Goal: Task Accomplishment & Management: Complete application form

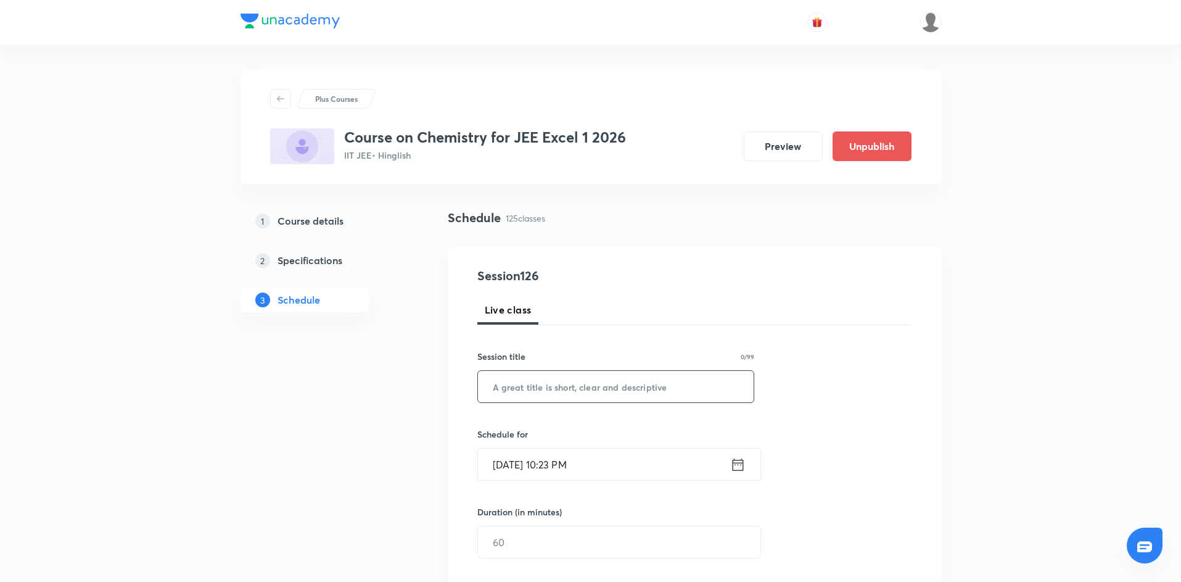
click at [602, 391] on input "text" at bounding box center [616, 386] width 276 height 31
paste input "Bio Molecule"
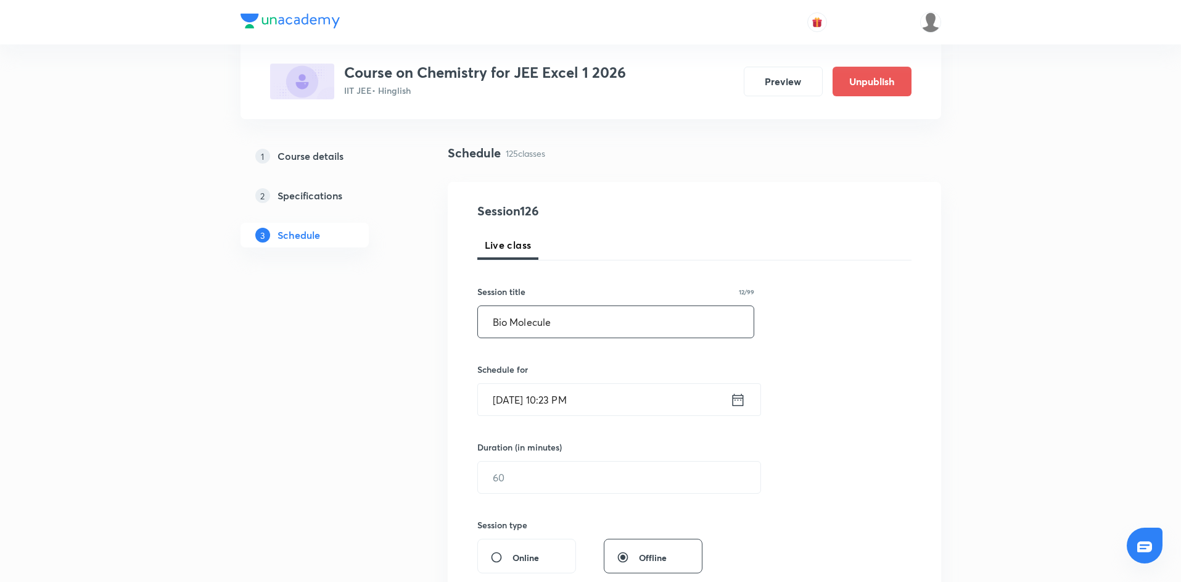
scroll to position [68, 0]
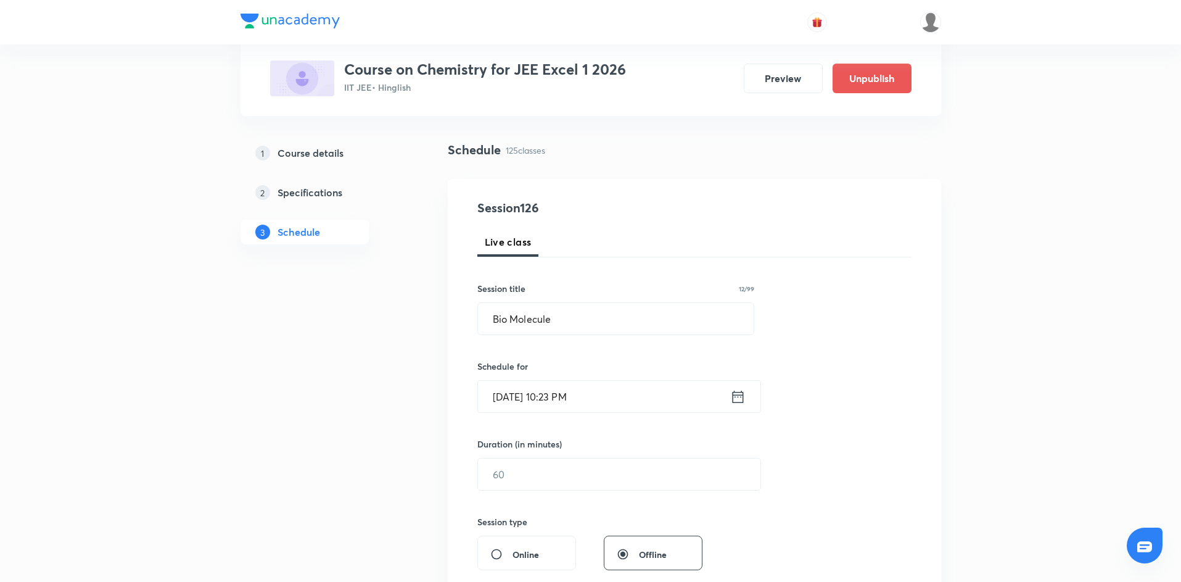
click at [736, 396] on icon at bounding box center [737, 396] width 15 height 17
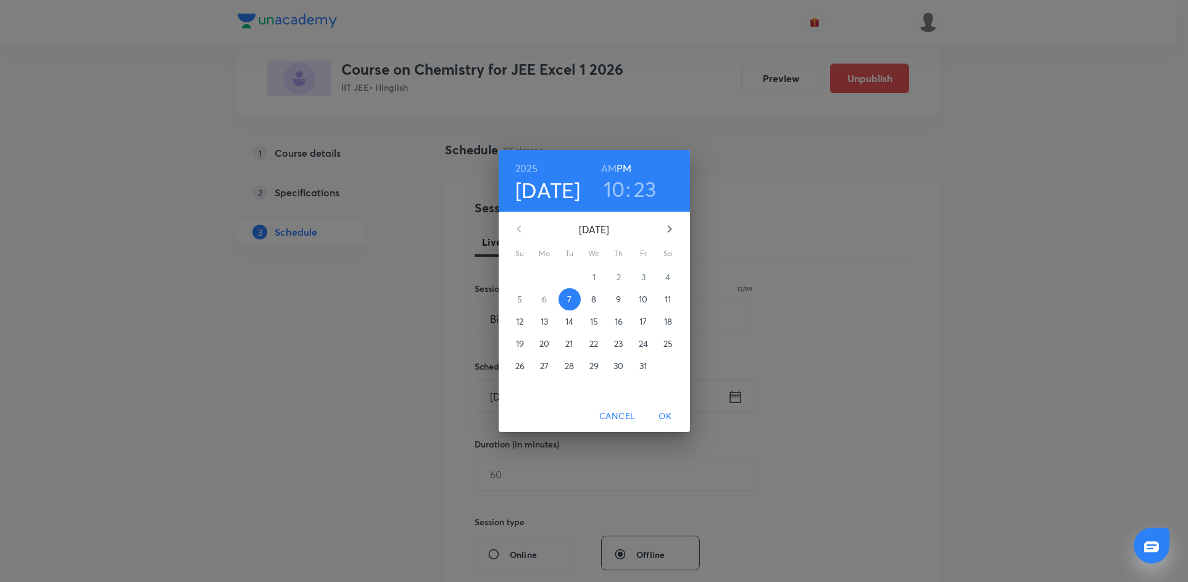
click at [618, 423] on span "Cancel" at bounding box center [617, 415] width 36 height 15
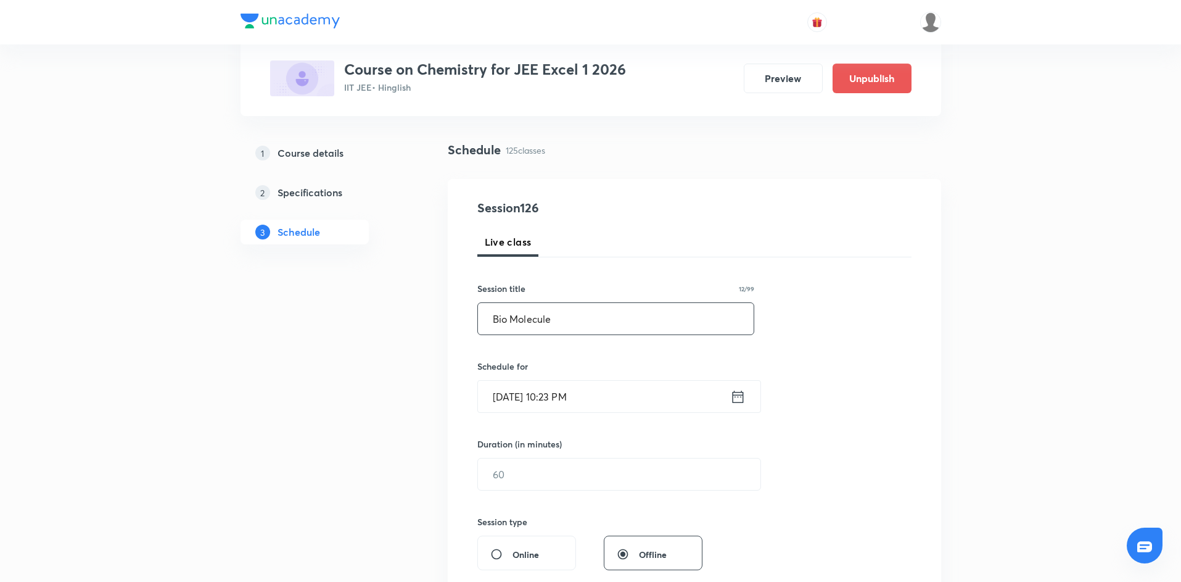
click at [509, 317] on input "Bio Molecule" at bounding box center [616, 318] width 276 height 31
drag, startPoint x: 519, startPoint y: 316, endPoint x: 512, endPoint y: 318, distance: 6.9
click at [512, 318] on input "Bio Molecule" at bounding box center [616, 318] width 276 height 31
type input "Biomolecule"
click at [738, 400] on icon at bounding box center [737, 396] width 15 height 17
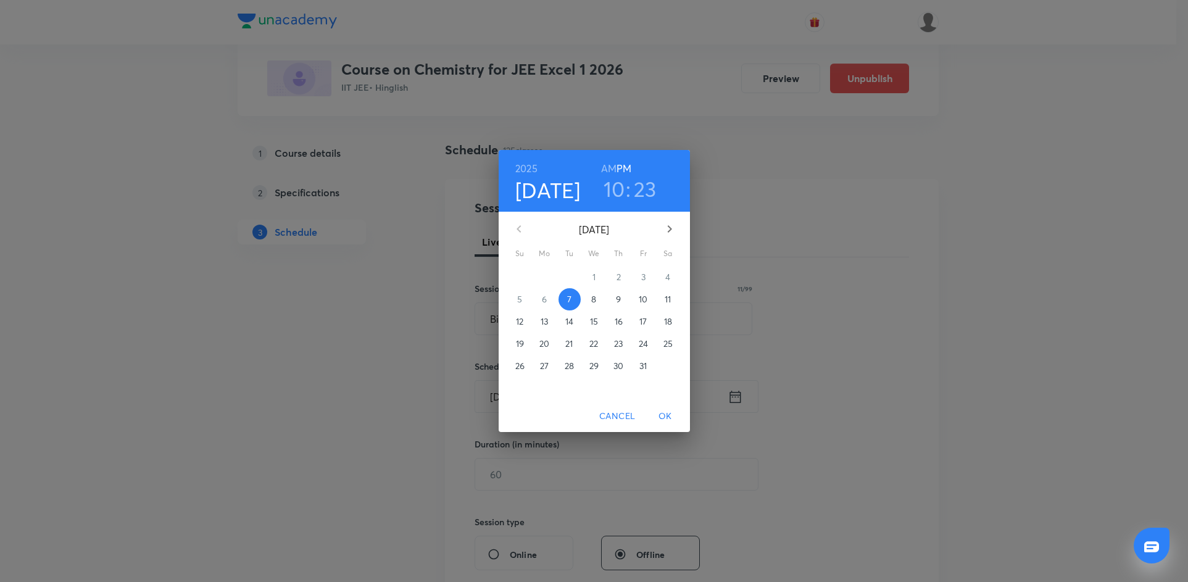
click at [592, 297] on p "8" at bounding box center [593, 299] width 5 height 12
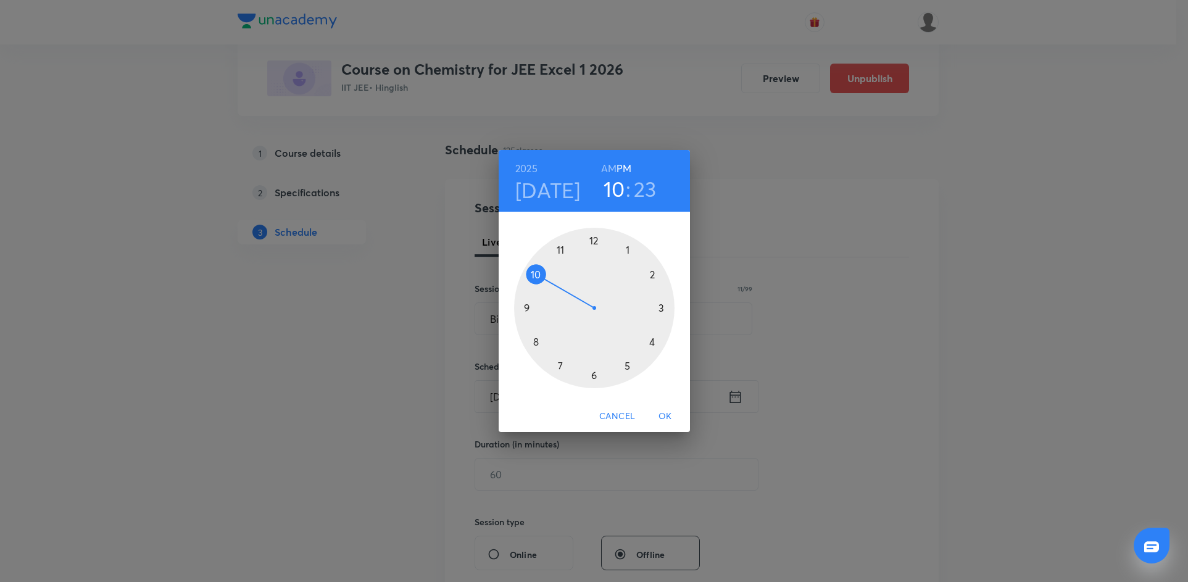
click at [535, 342] on div at bounding box center [594, 308] width 160 height 160
click at [608, 163] on h6 "AM" at bounding box center [608, 168] width 15 height 17
click at [593, 239] on div at bounding box center [594, 308] width 160 height 160
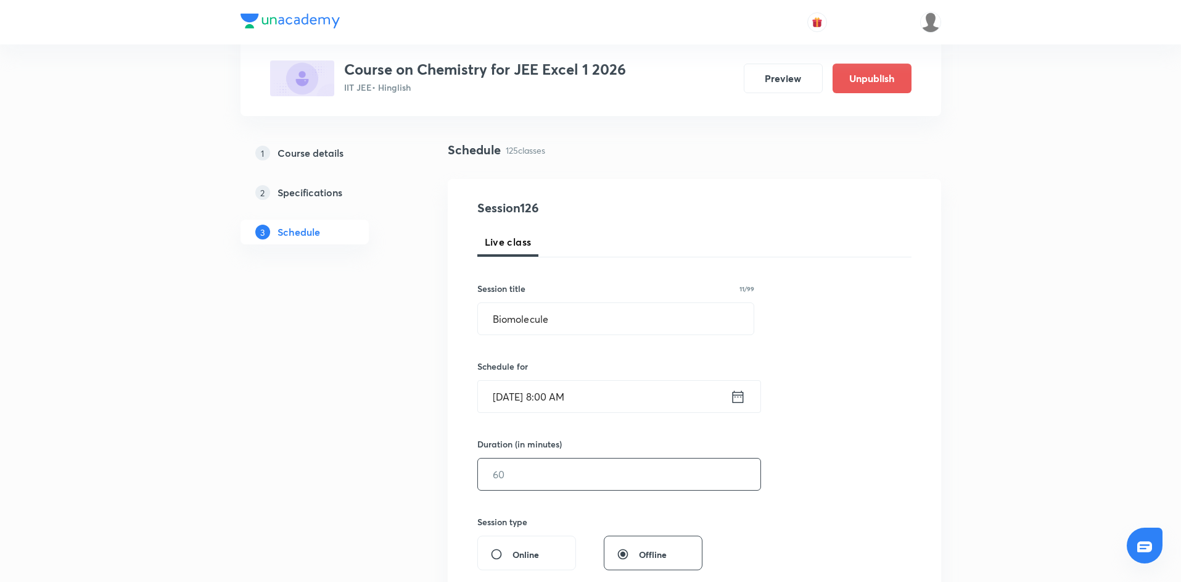
click at [526, 476] on input "text" at bounding box center [619, 473] width 283 height 31
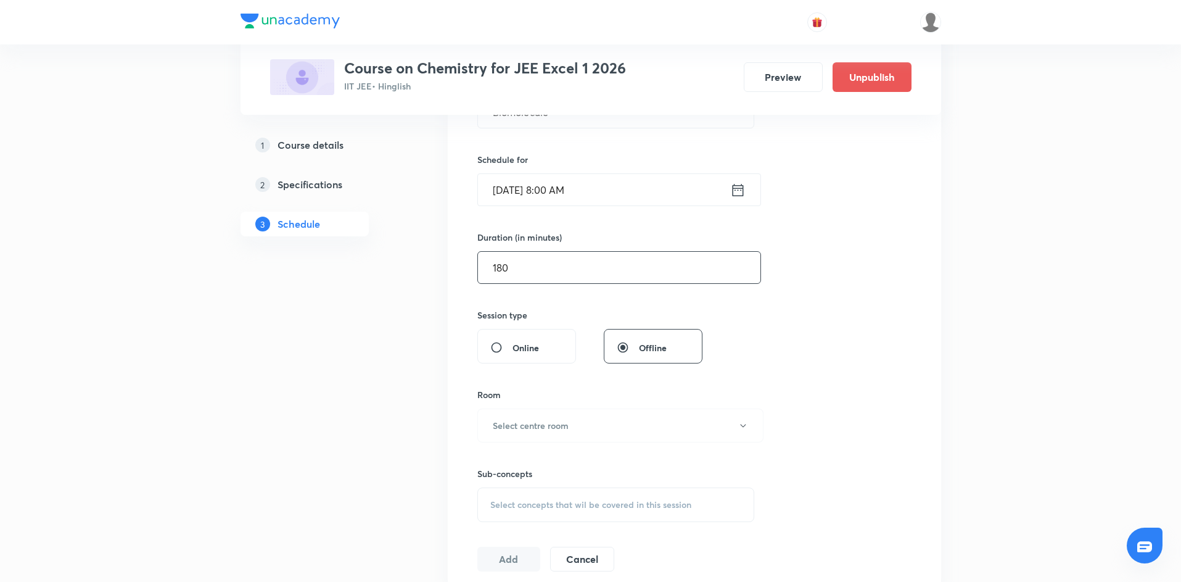
scroll to position [275, 0]
type input "180"
click at [580, 416] on button "Select centre room" at bounding box center [621, 425] width 286 height 34
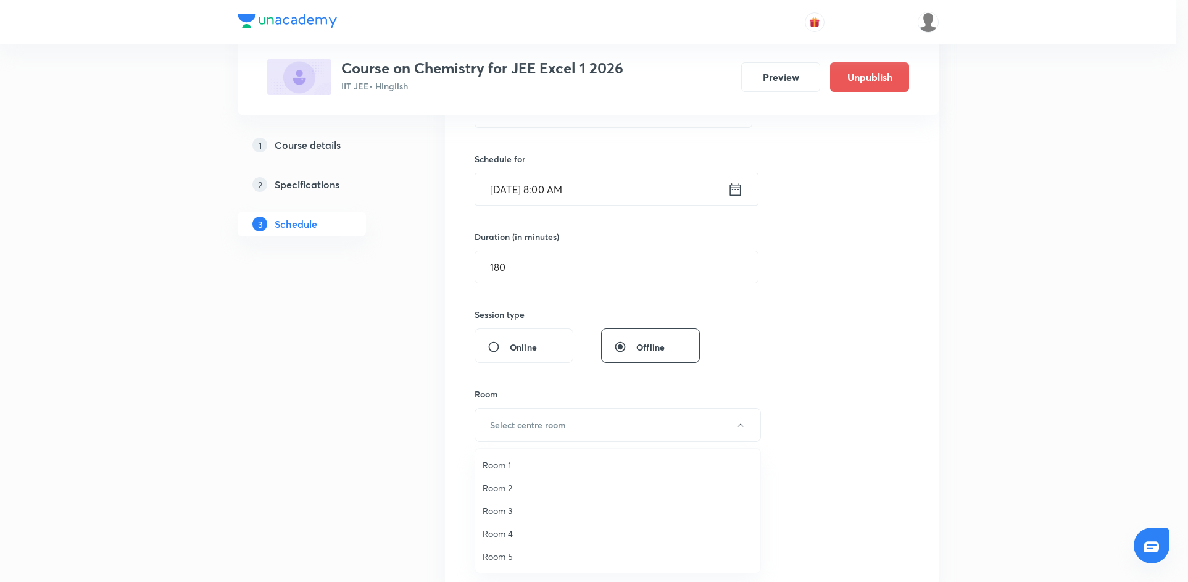
click at [510, 469] on span "Room 1" at bounding box center [617, 464] width 270 height 13
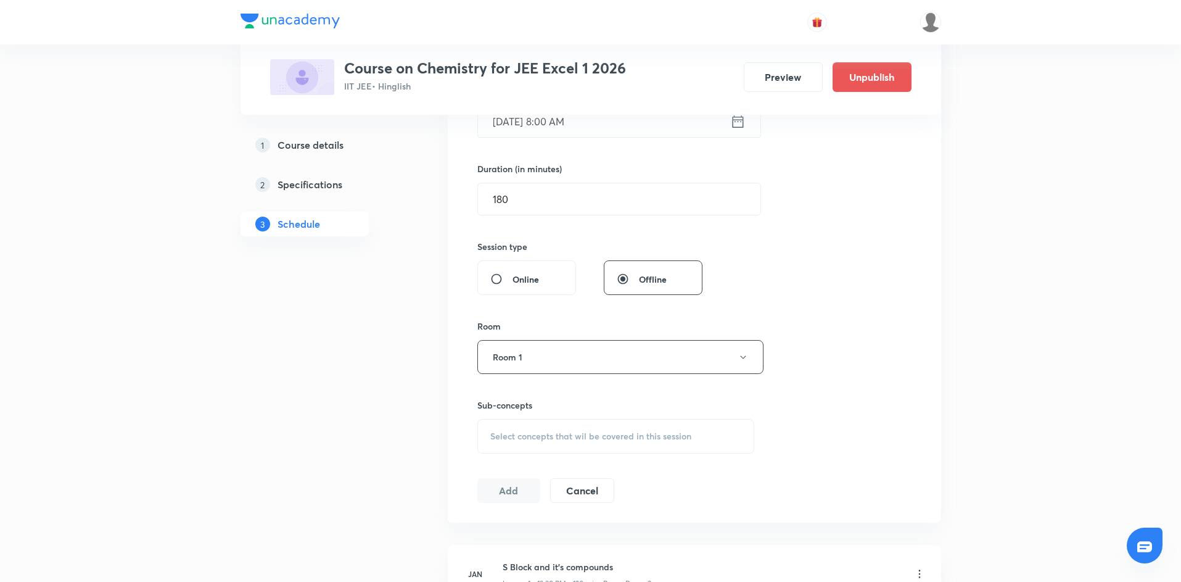
scroll to position [344, 0]
click at [511, 436] on span "Select concepts that wil be covered in this session" at bounding box center [590, 435] width 201 height 10
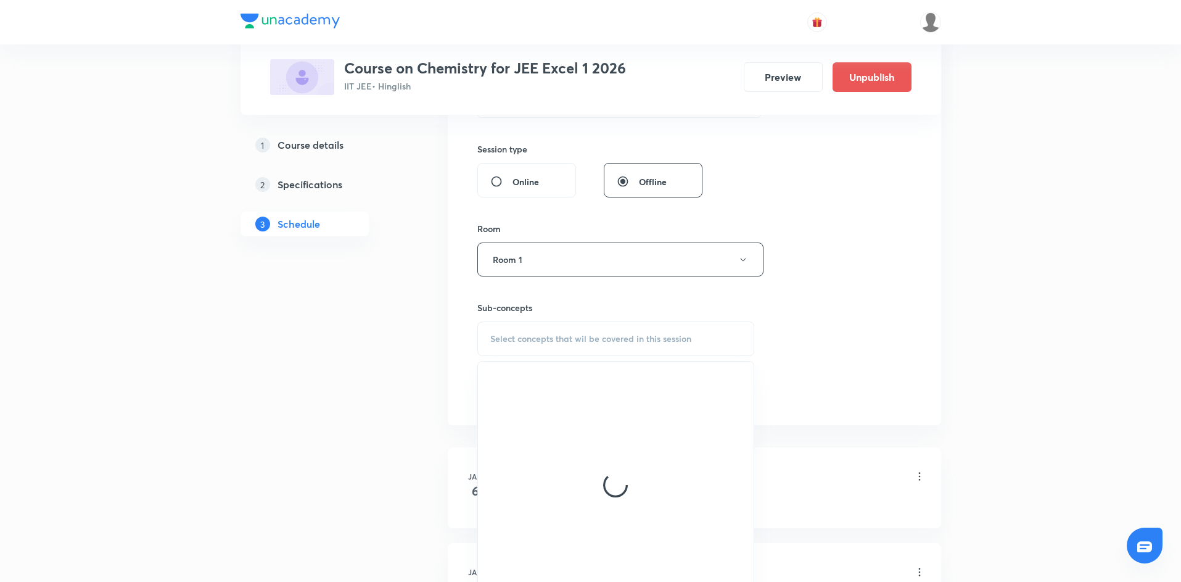
scroll to position [447, 0]
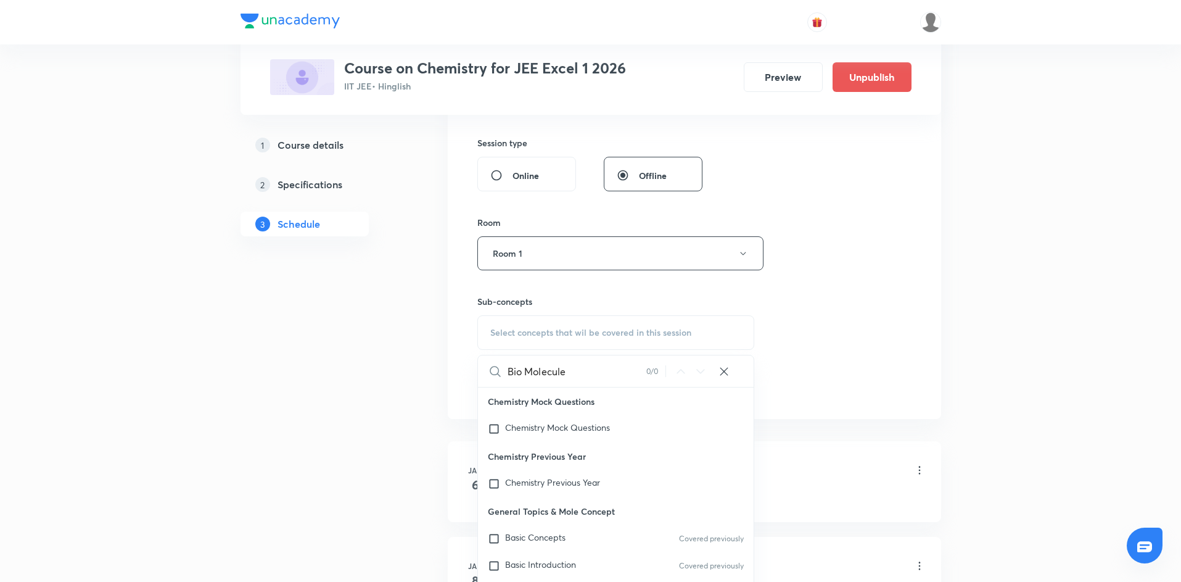
click at [526, 367] on input "Bio Molecule" at bounding box center [577, 370] width 139 height 31
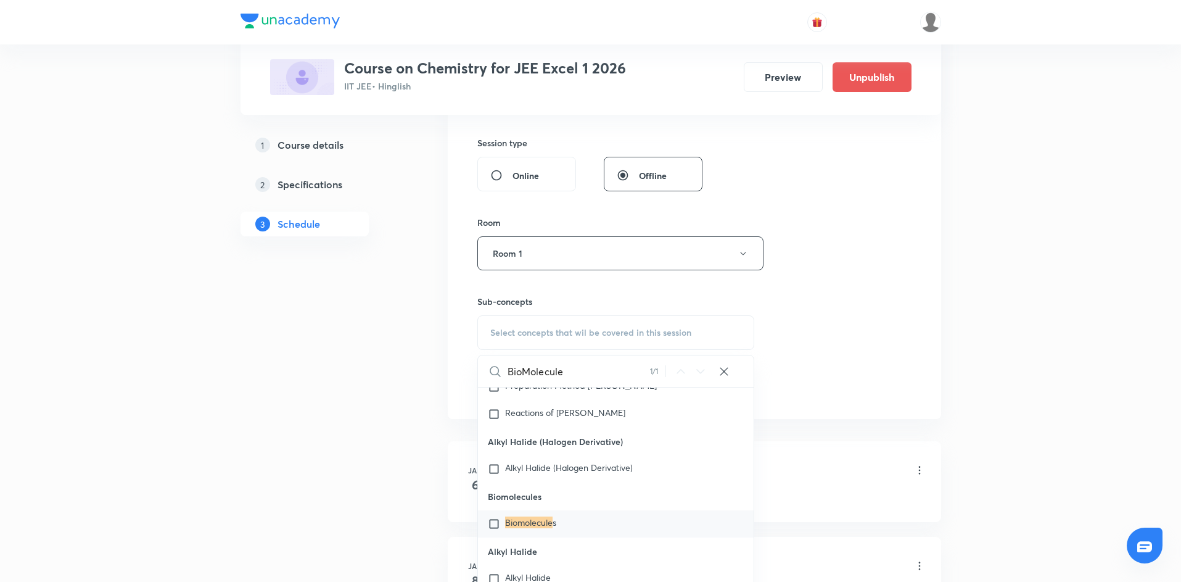
scroll to position [31556, 0]
type input "Bioolecule"
click at [499, 525] on input "checkbox" at bounding box center [496, 519] width 17 height 12
checkbox input "true"
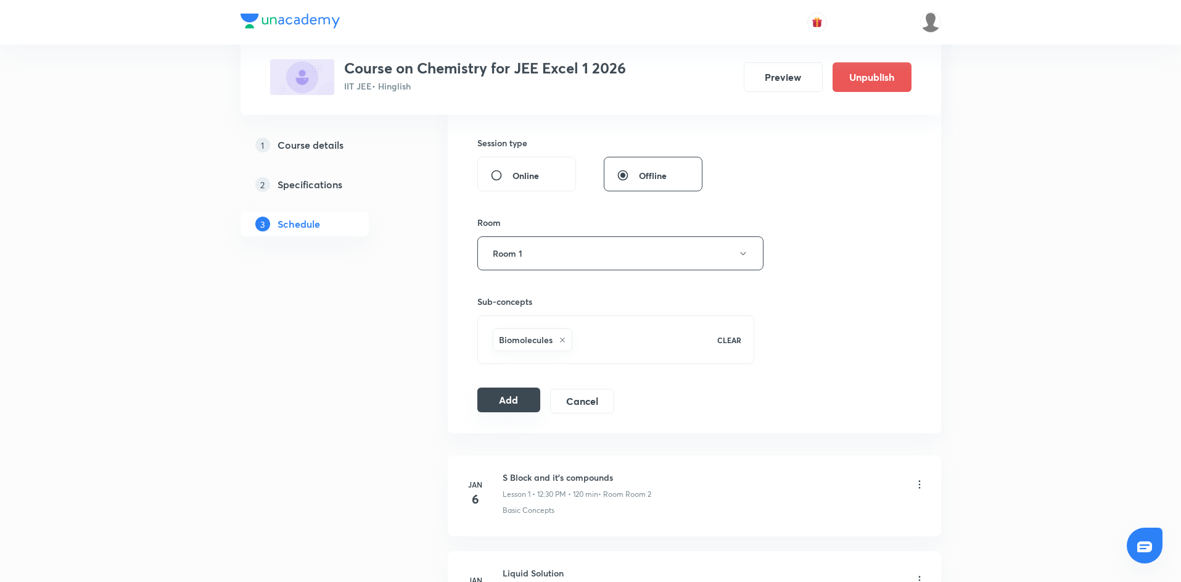
click at [515, 408] on button "Add" at bounding box center [510, 399] width 64 height 25
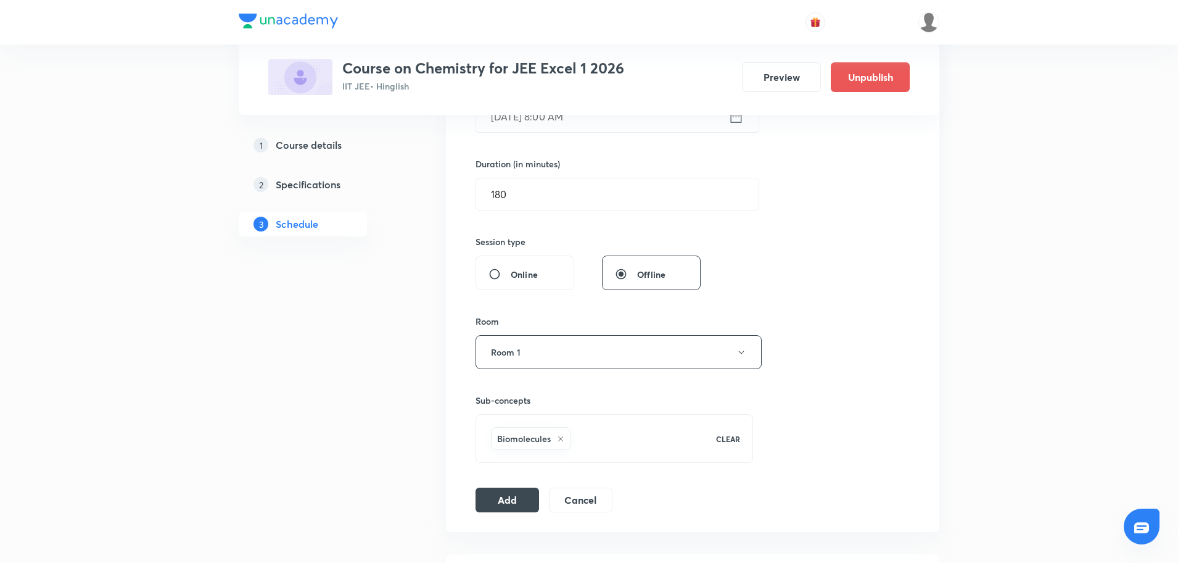
scroll to position [348, 0]
click at [512, 503] on button "Add" at bounding box center [508, 498] width 64 height 25
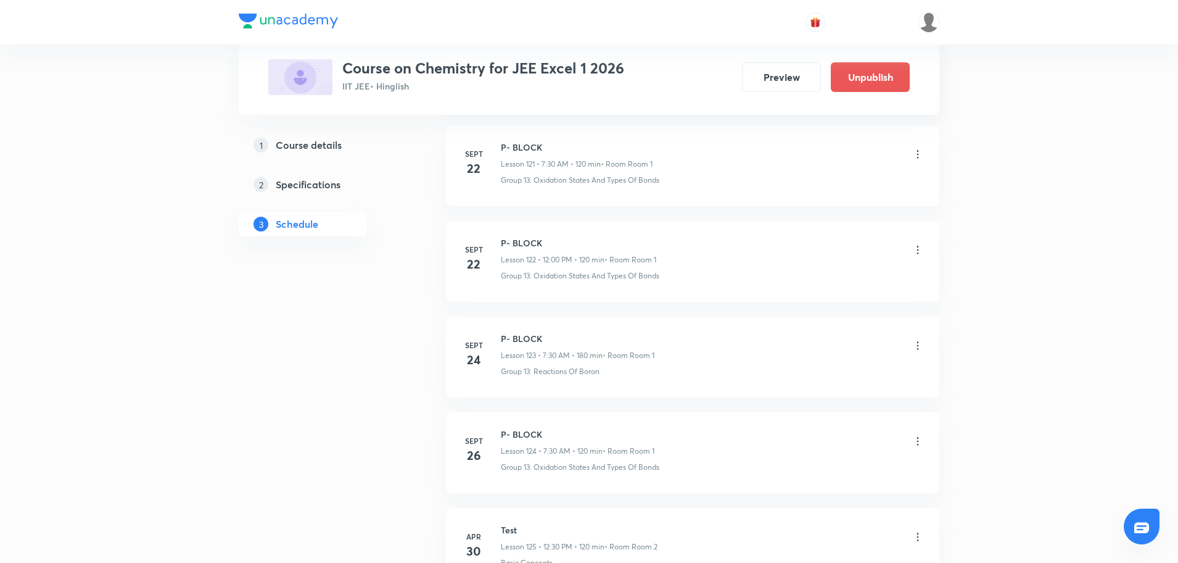
scroll to position [11909, 0]
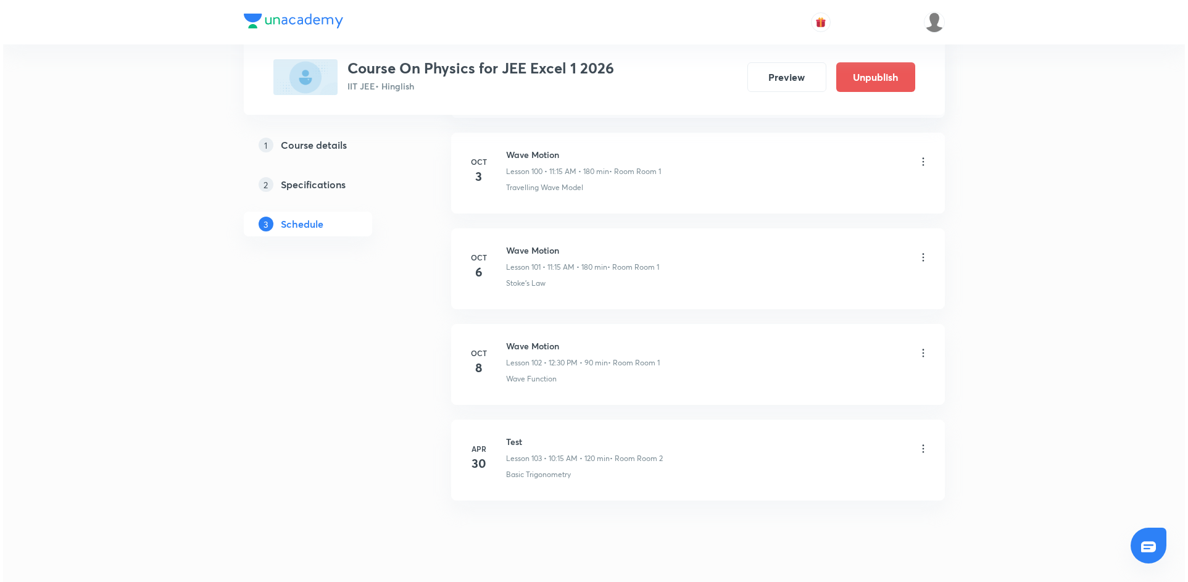
scroll to position [10223, 0]
click at [560, 378] on div "Wave Function" at bounding box center [714, 378] width 423 height 11
click at [924, 352] on icon at bounding box center [920, 352] width 12 height 12
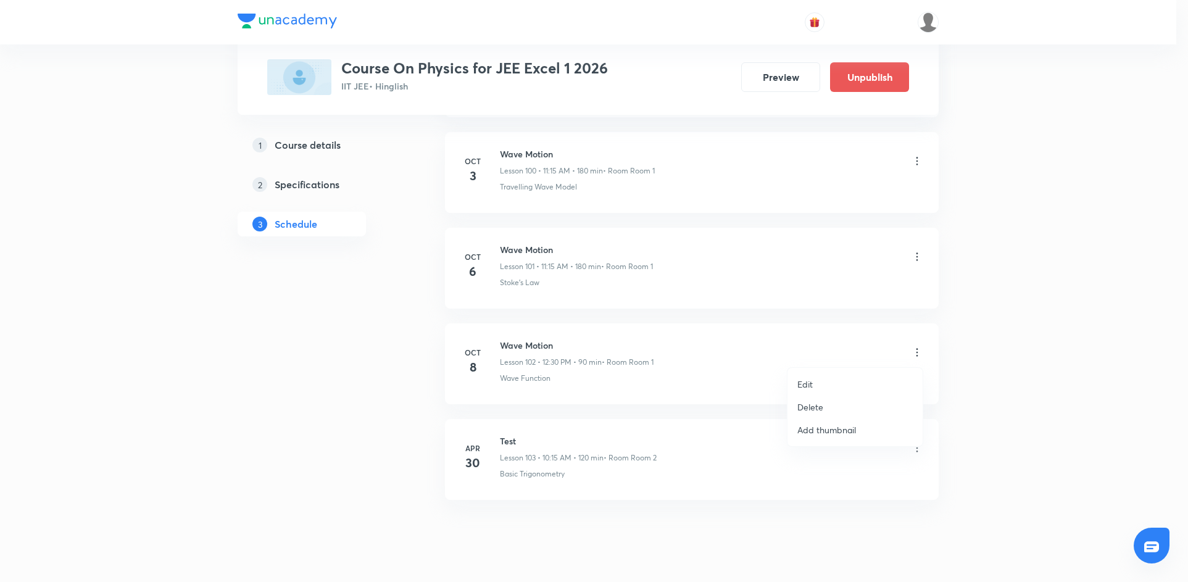
click at [805, 384] on p "Edit" at bounding box center [804, 384] width 15 height 13
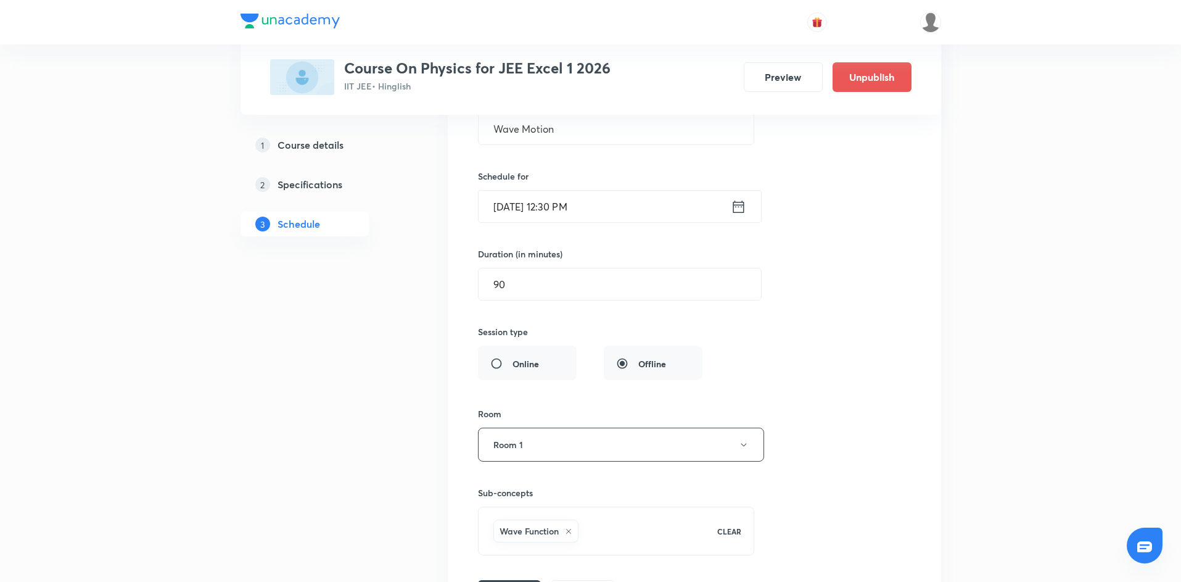
scroll to position [9914, 0]
click at [740, 205] on icon at bounding box center [738, 207] width 11 height 12
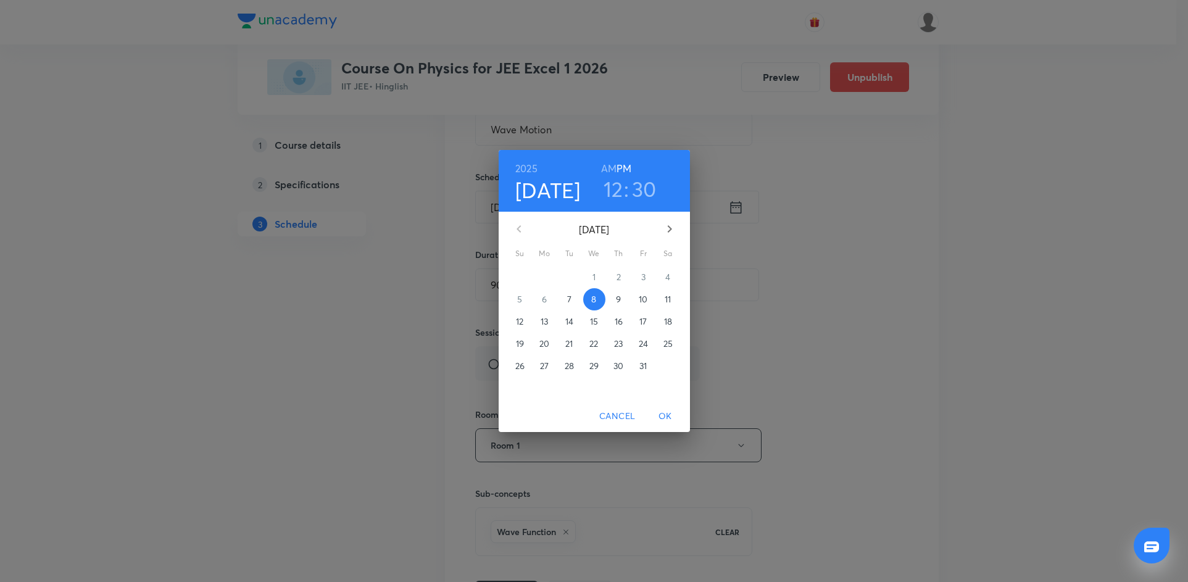
click at [637, 189] on h3 "30" at bounding box center [644, 189] width 25 height 26
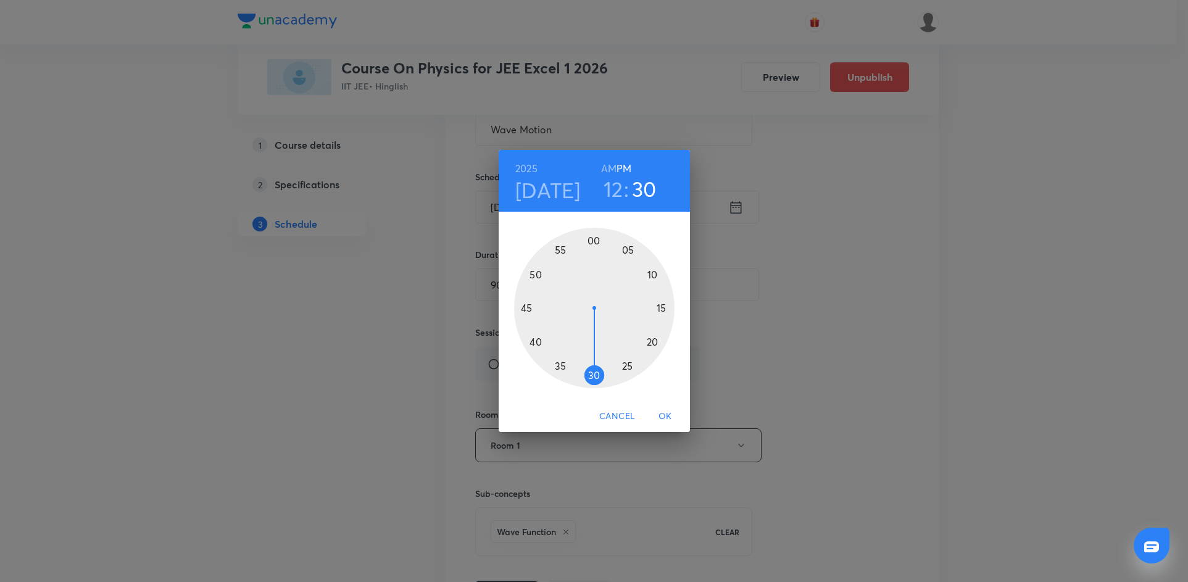
click at [527, 304] on div at bounding box center [594, 308] width 160 height 160
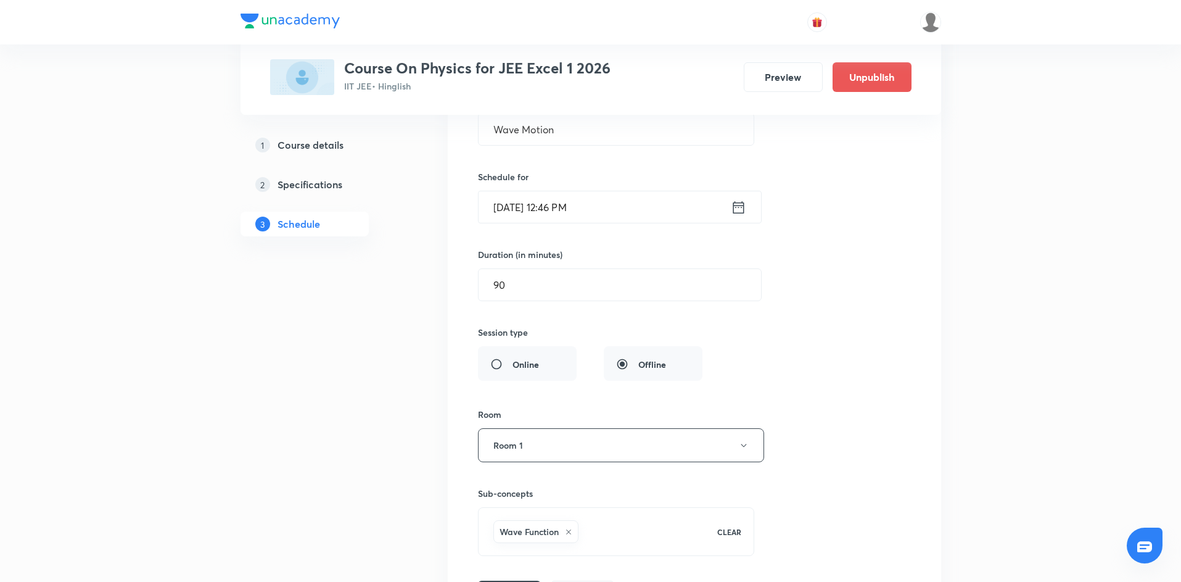
click at [747, 206] on div "Oct 8, 2025, 12:46 PM ​" at bounding box center [620, 207] width 284 height 33
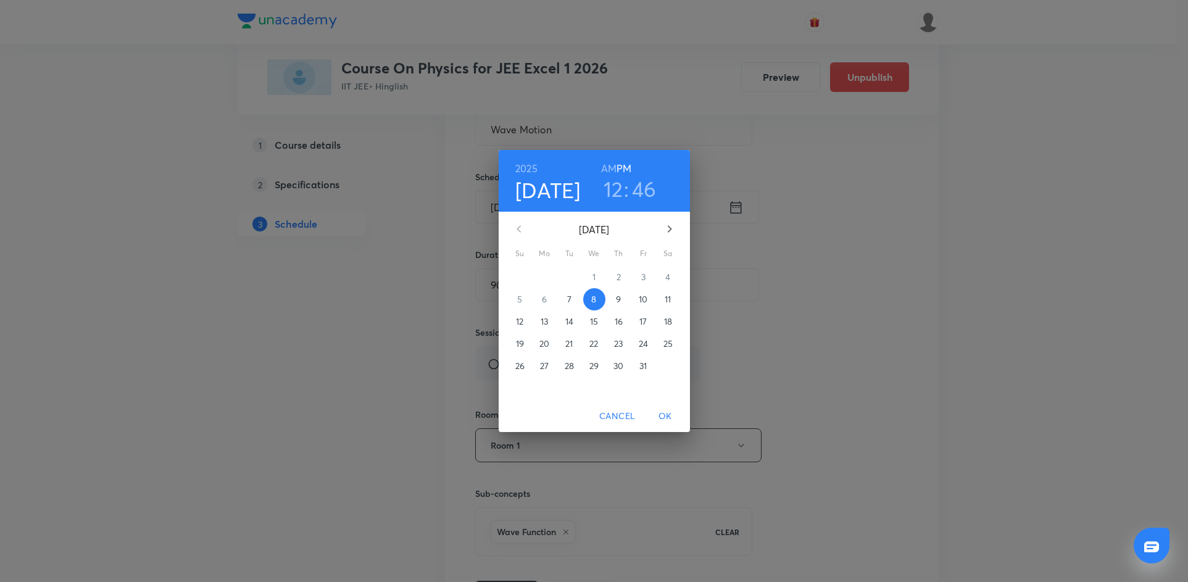
click at [640, 198] on h3 "46" at bounding box center [644, 189] width 25 height 26
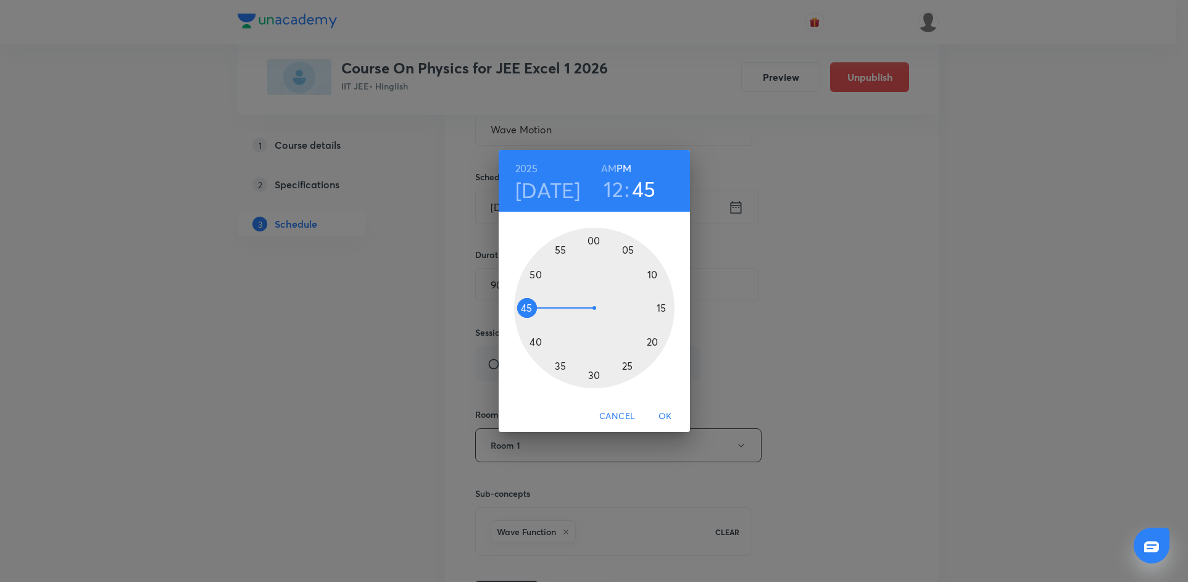
drag, startPoint x: 527, startPoint y: 296, endPoint x: 527, endPoint y: 304, distance: 7.4
click at [527, 304] on div at bounding box center [594, 308] width 160 height 160
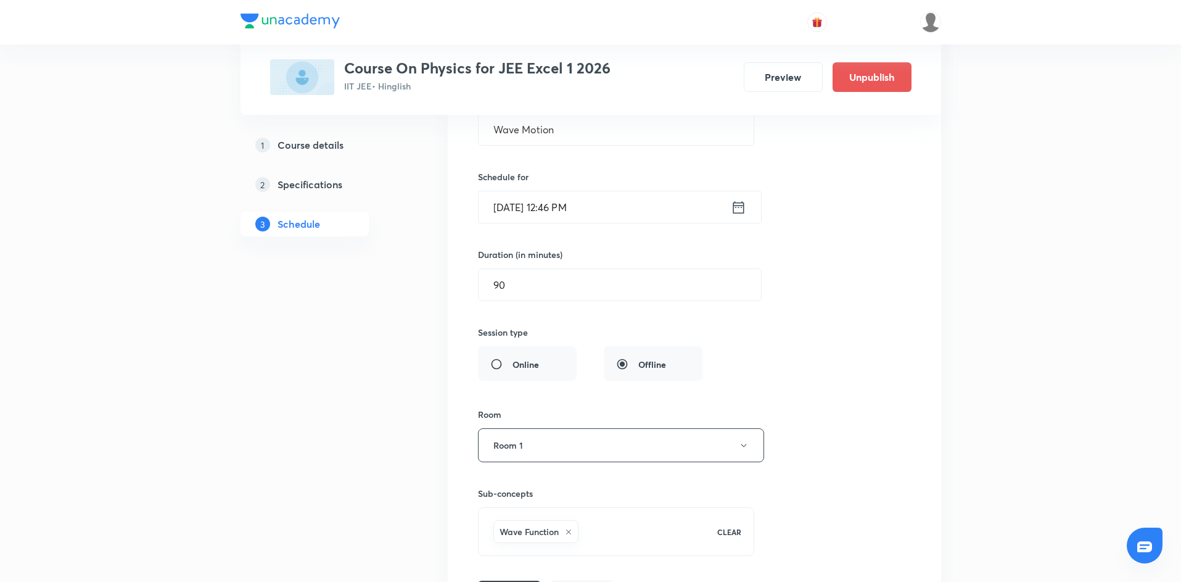
click at [740, 211] on icon at bounding box center [738, 207] width 15 height 17
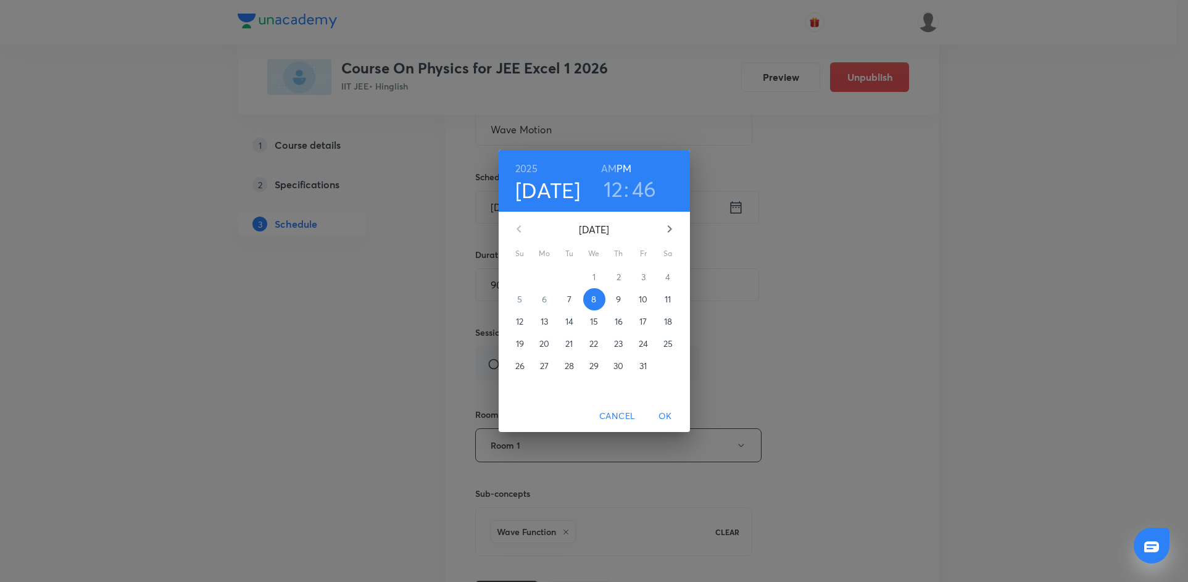
click at [640, 184] on h3 "46" at bounding box center [644, 189] width 25 height 26
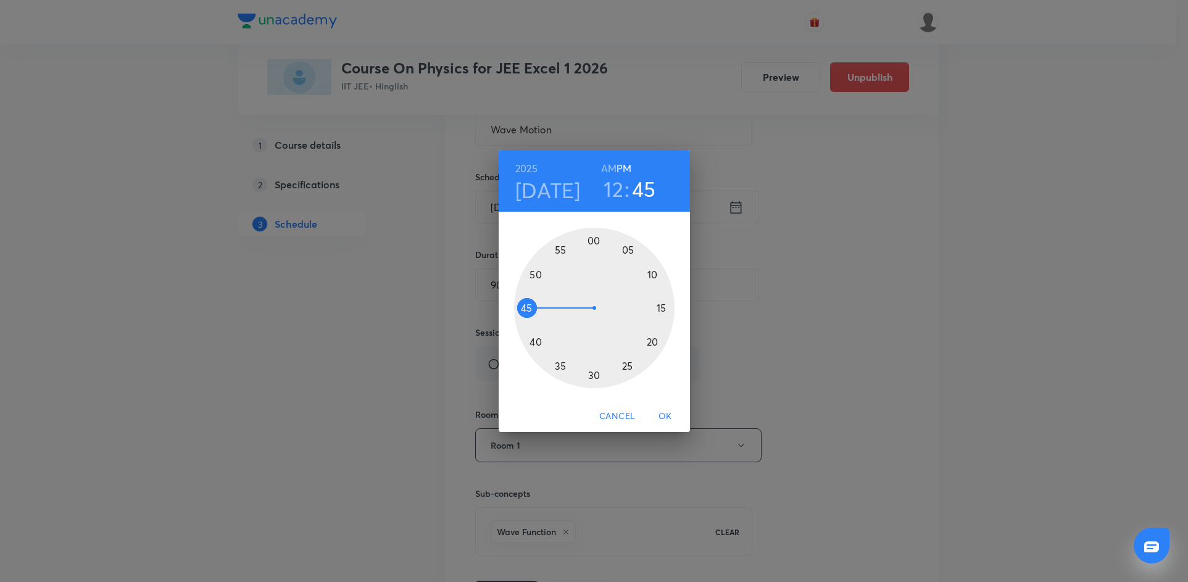
click at [527, 305] on div at bounding box center [594, 308] width 160 height 160
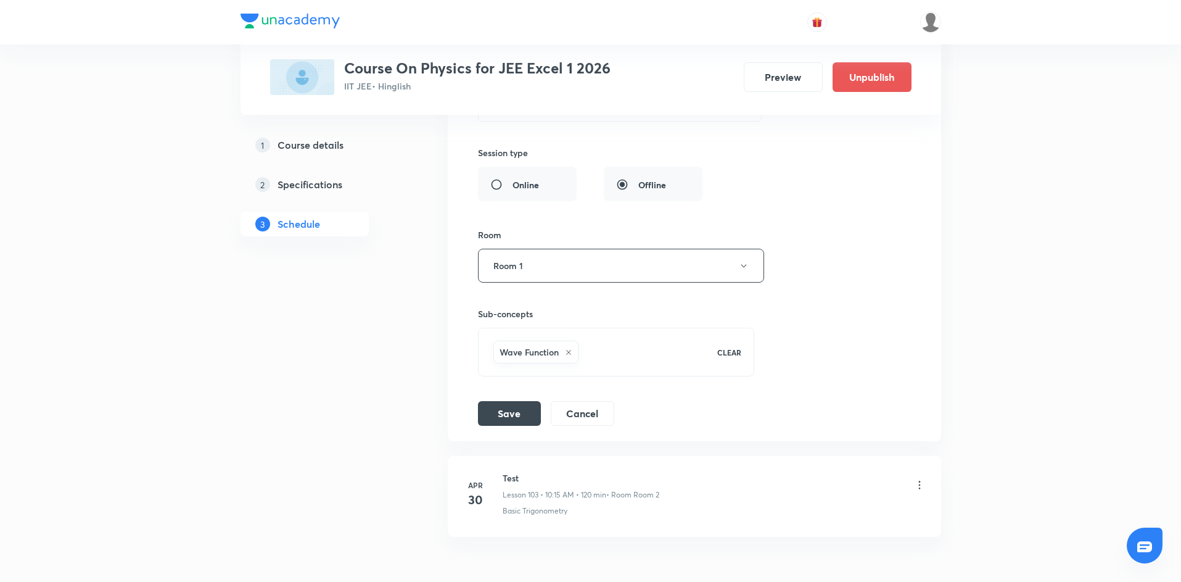
scroll to position [10101, 0]
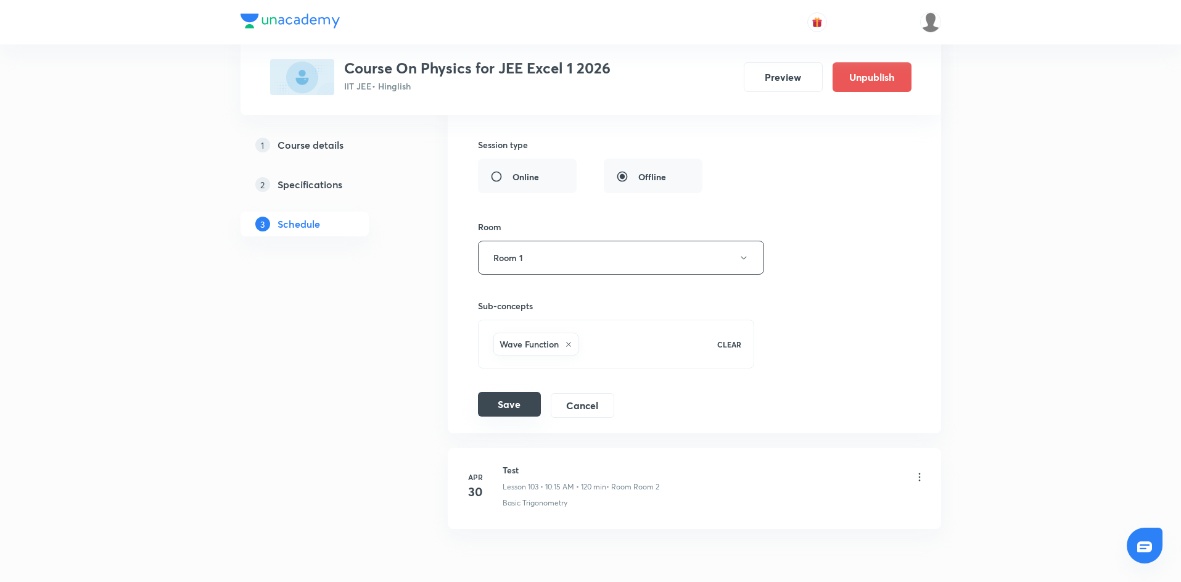
click at [512, 411] on button "Save" at bounding box center [509, 404] width 63 height 25
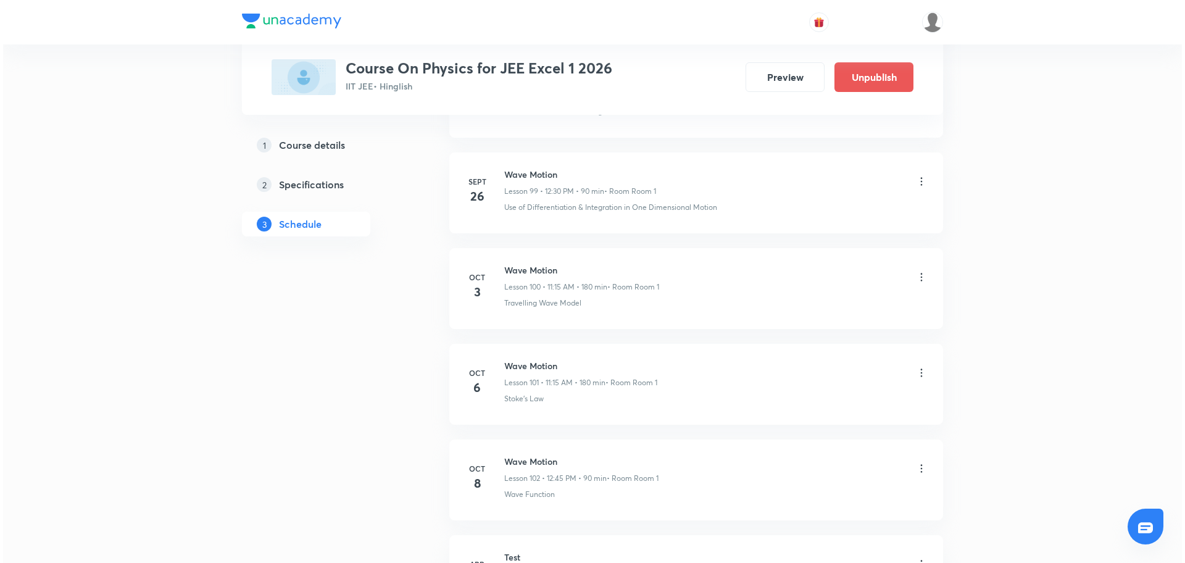
scroll to position [10276, 0]
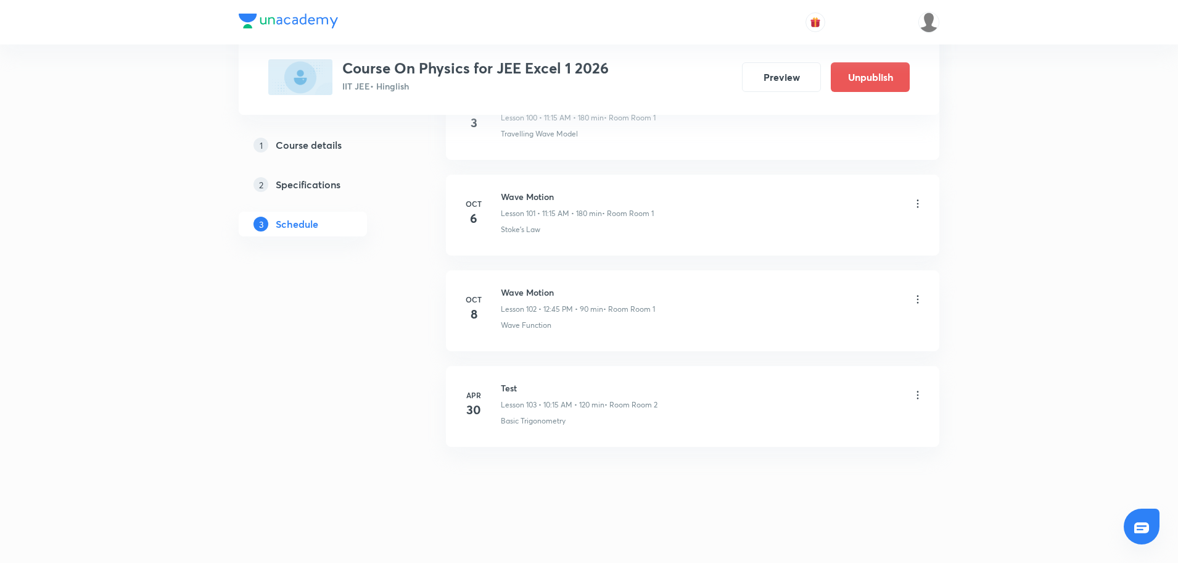
click at [920, 297] on icon at bounding box center [918, 299] width 12 height 12
click at [825, 330] on li "Edit" at bounding box center [853, 331] width 135 height 23
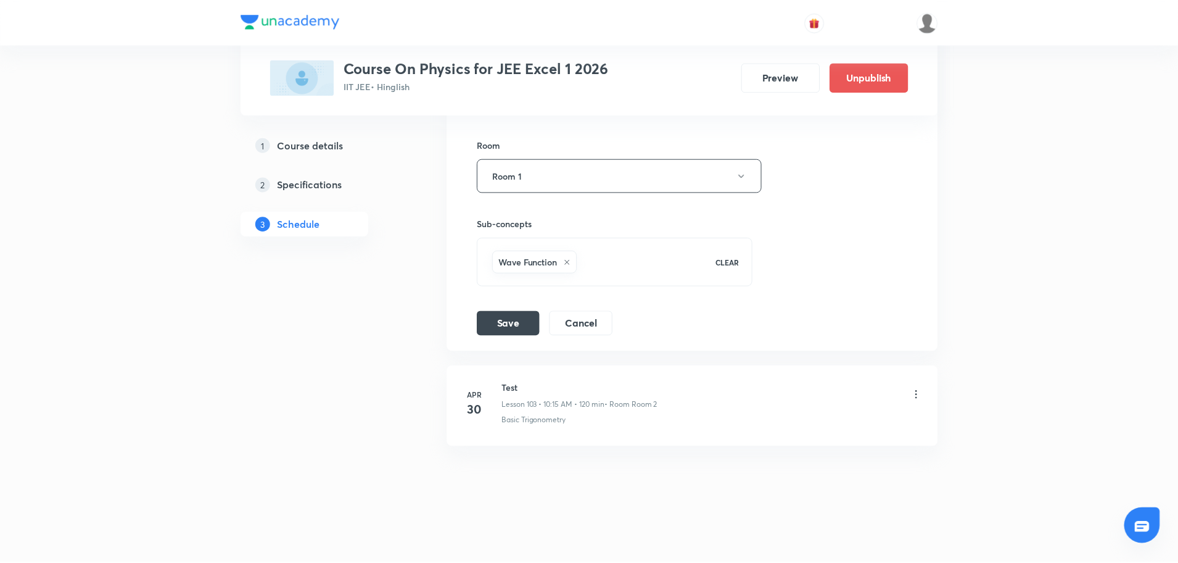
scroll to position [10183, 0]
click at [603, 318] on button "Cancel" at bounding box center [581, 322] width 64 height 25
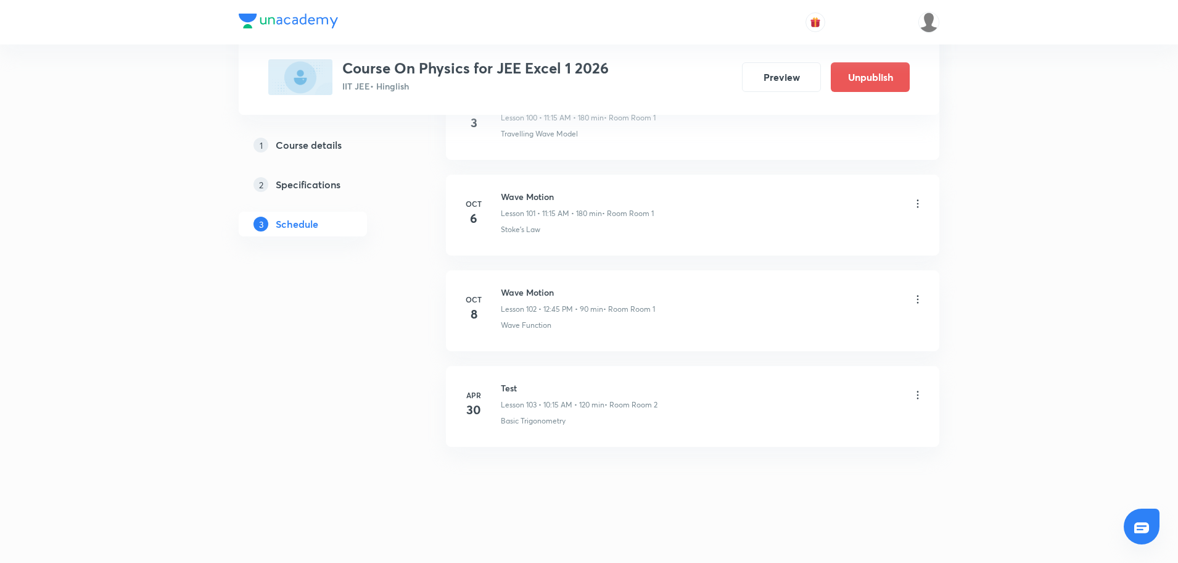
scroll to position [9709, 0]
click at [916, 299] on icon at bounding box center [918, 299] width 12 height 12
click at [820, 325] on li "Edit" at bounding box center [853, 331] width 135 height 23
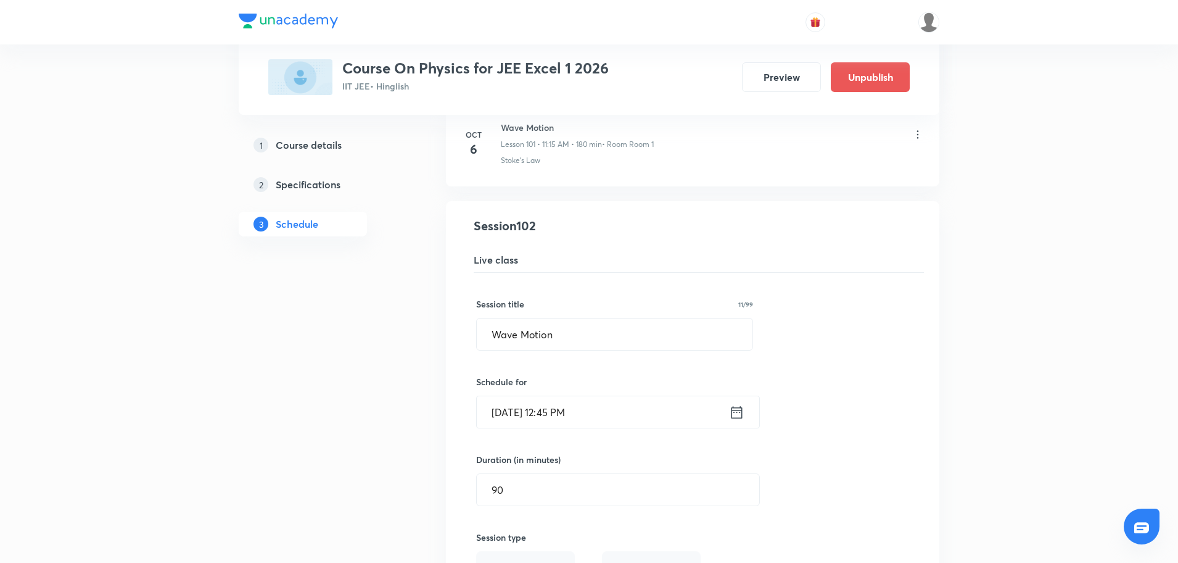
scroll to position [9761, 0]
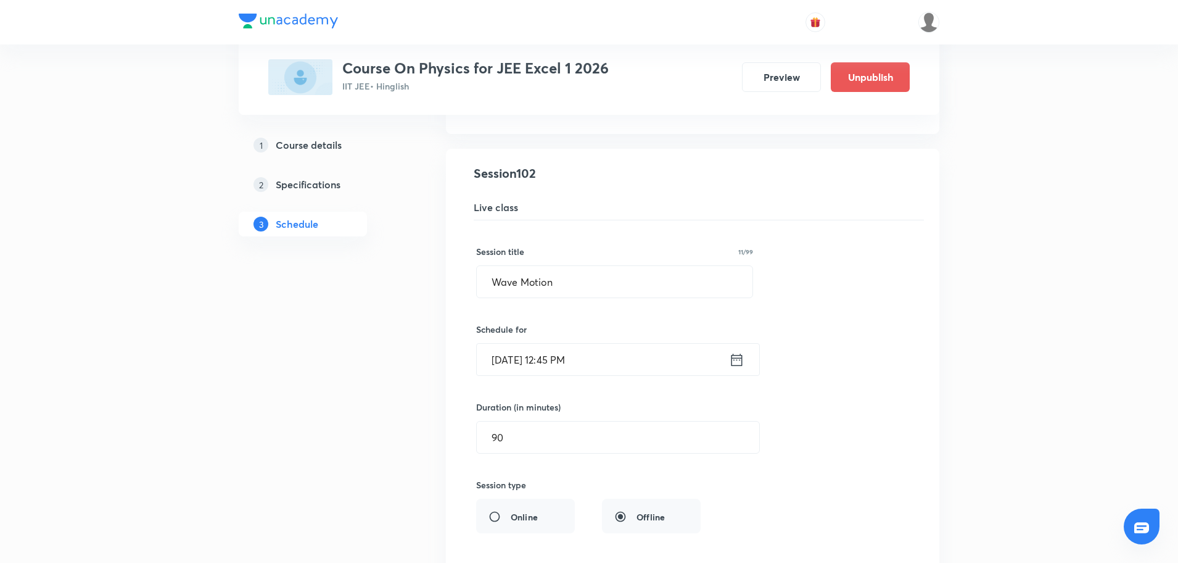
click at [742, 362] on icon at bounding box center [737, 360] width 11 height 12
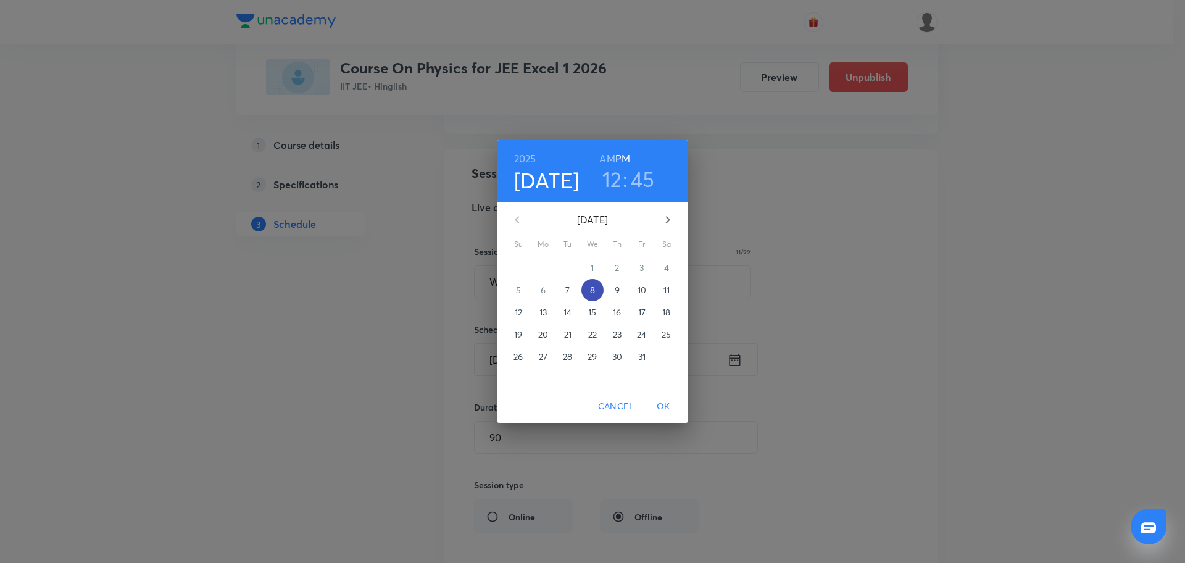
click at [592, 287] on p "8" at bounding box center [592, 290] width 5 height 12
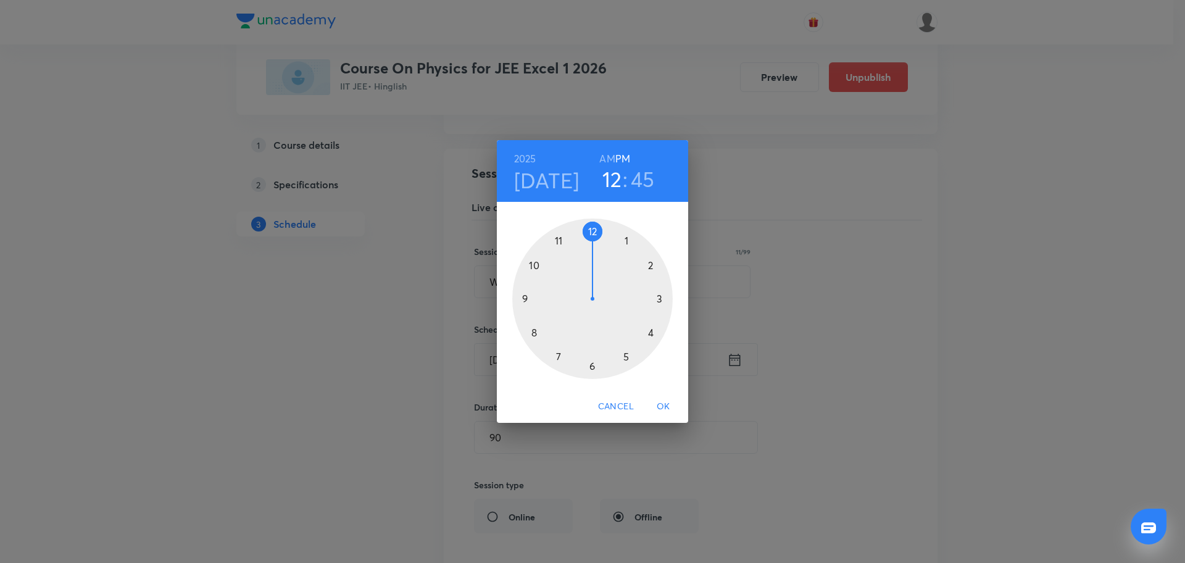
click at [626, 241] on div at bounding box center [592, 298] width 160 height 160
click at [594, 231] on div at bounding box center [592, 298] width 160 height 160
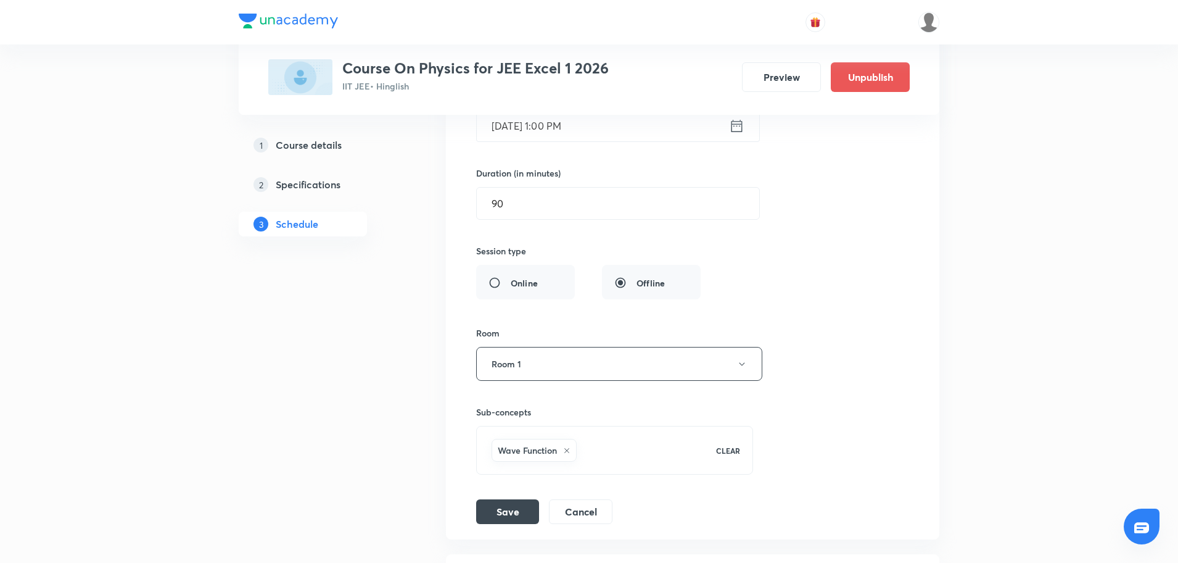
scroll to position [9996, 0]
click at [513, 508] on button "Save" at bounding box center [507, 509] width 63 height 25
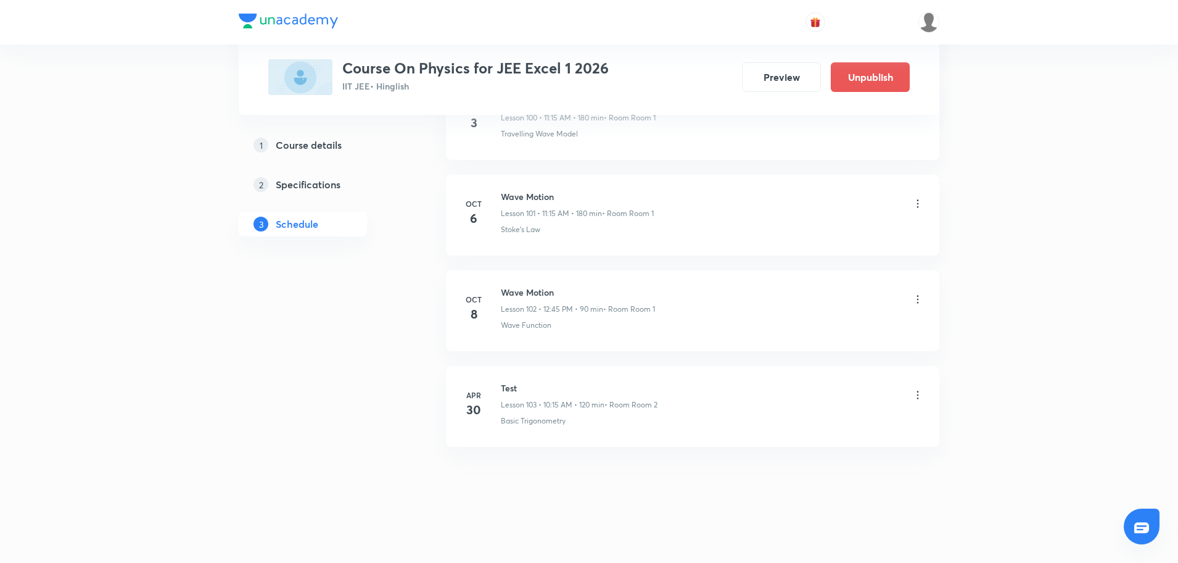
scroll to position [9709, 0]
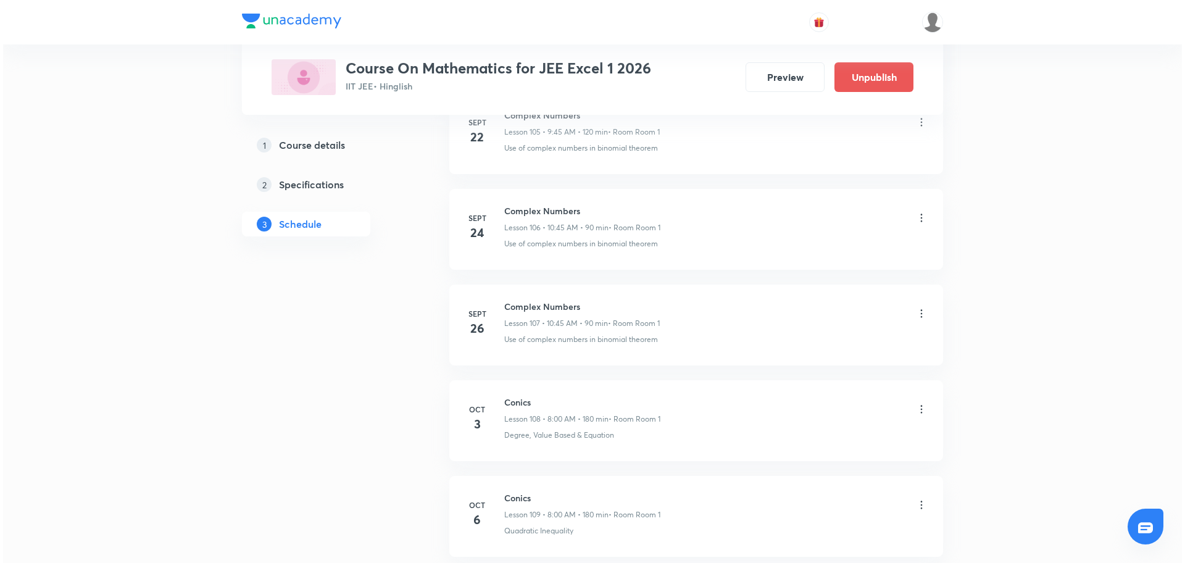
scroll to position [11044, 0]
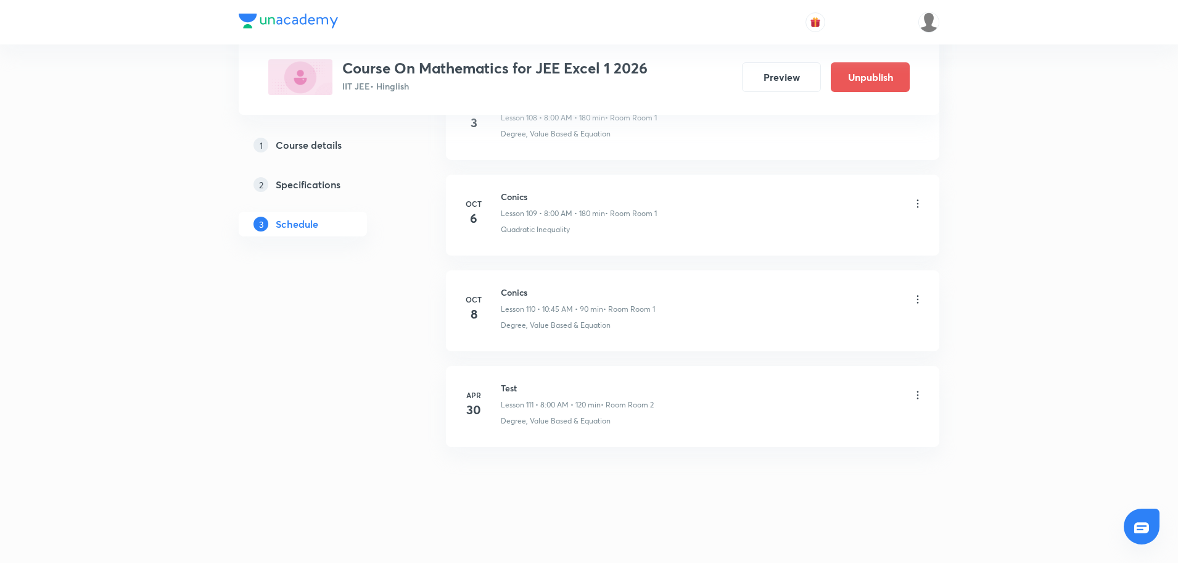
click at [919, 297] on icon at bounding box center [918, 299] width 12 height 12
click at [815, 325] on li "Edit" at bounding box center [853, 331] width 135 height 23
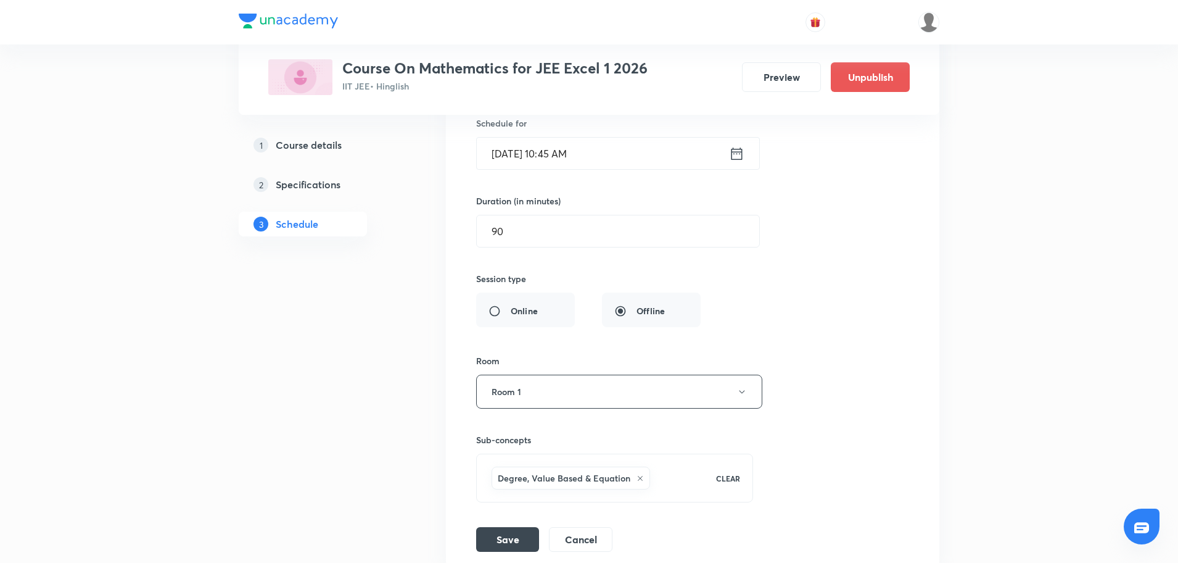
scroll to position [10679, 0]
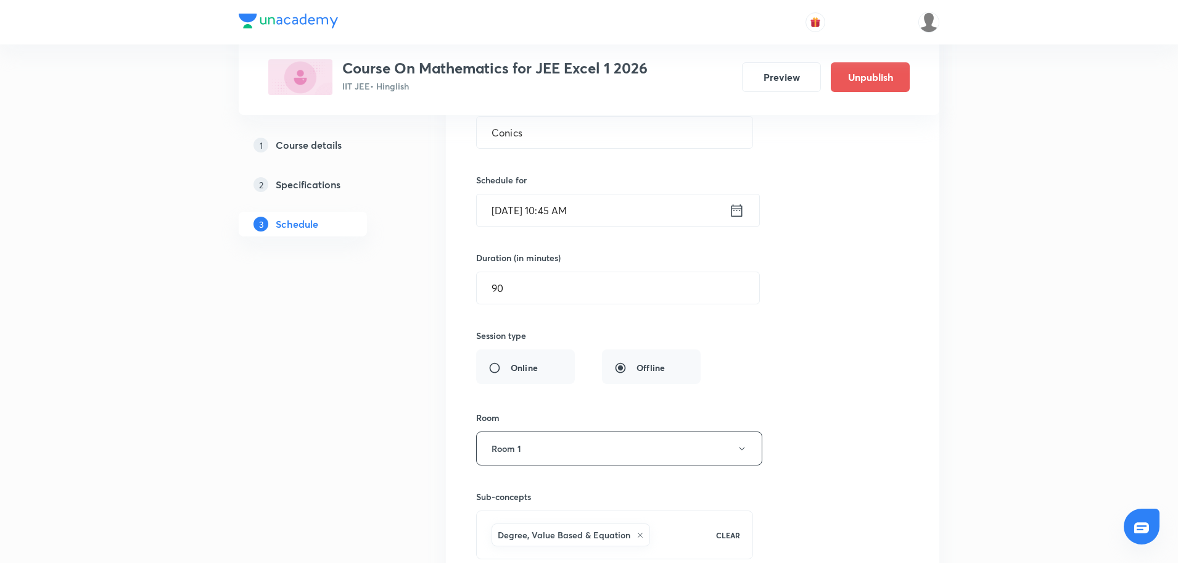
click at [740, 212] on icon at bounding box center [736, 210] width 15 height 17
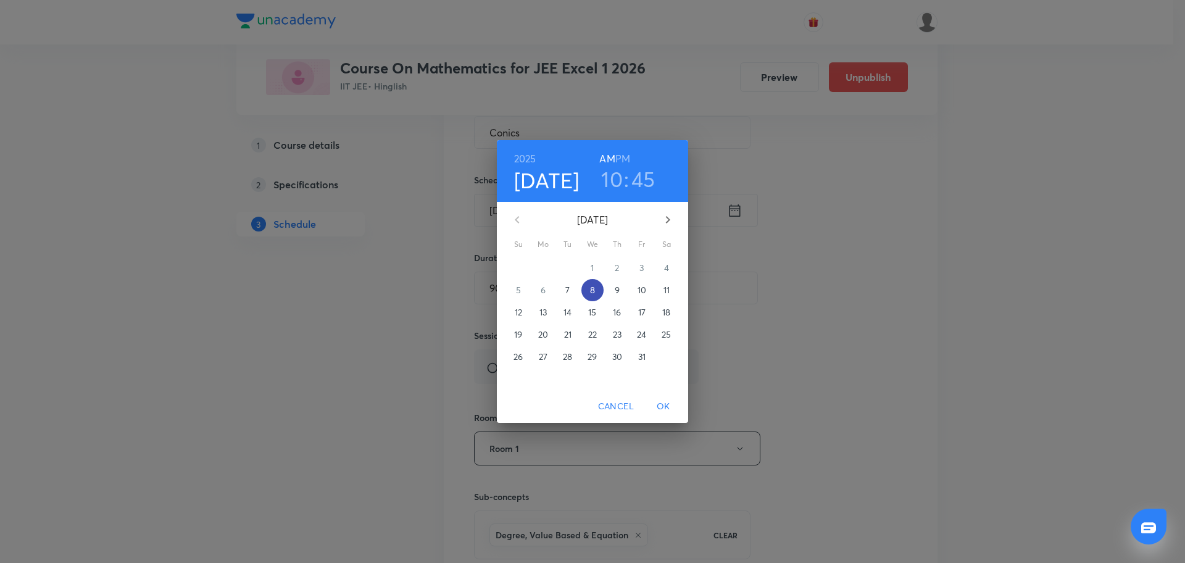
click at [595, 287] on p "8" at bounding box center [592, 290] width 5 height 12
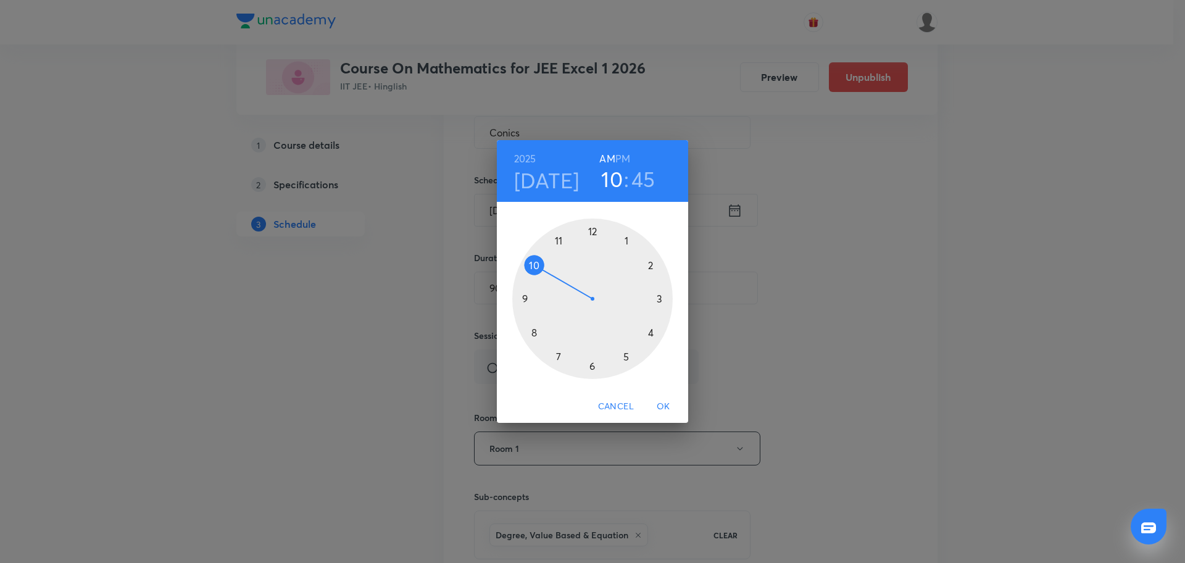
click at [558, 237] on div at bounding box center [592, 298] width 160 height 160
click at [659, 298] on div at bounding box center [592, 298] width 160 height 160
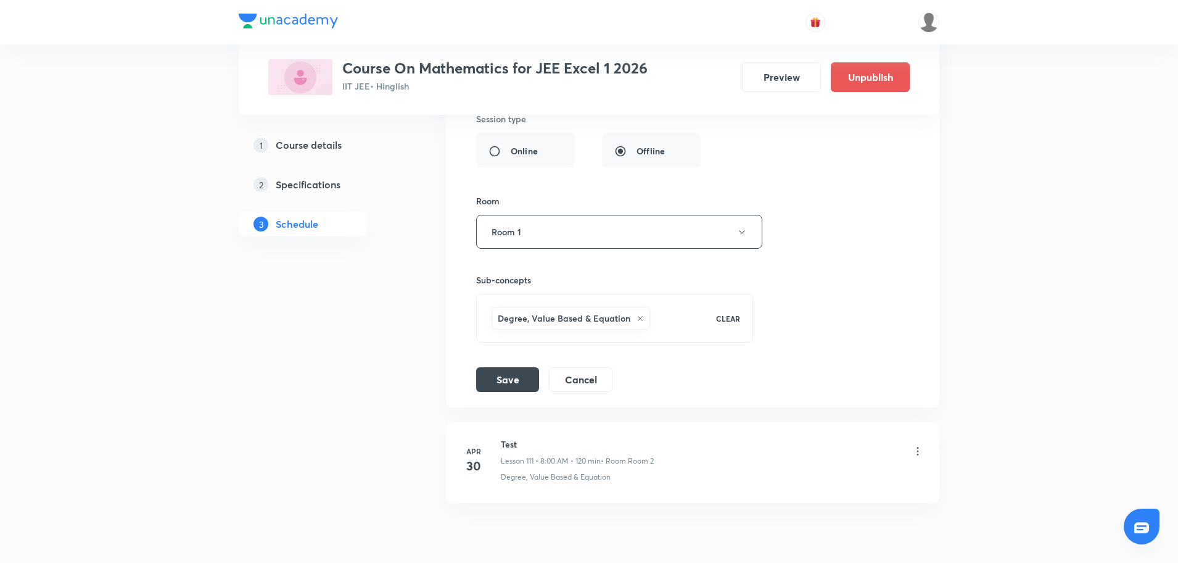
scroll to position [10900, 0]
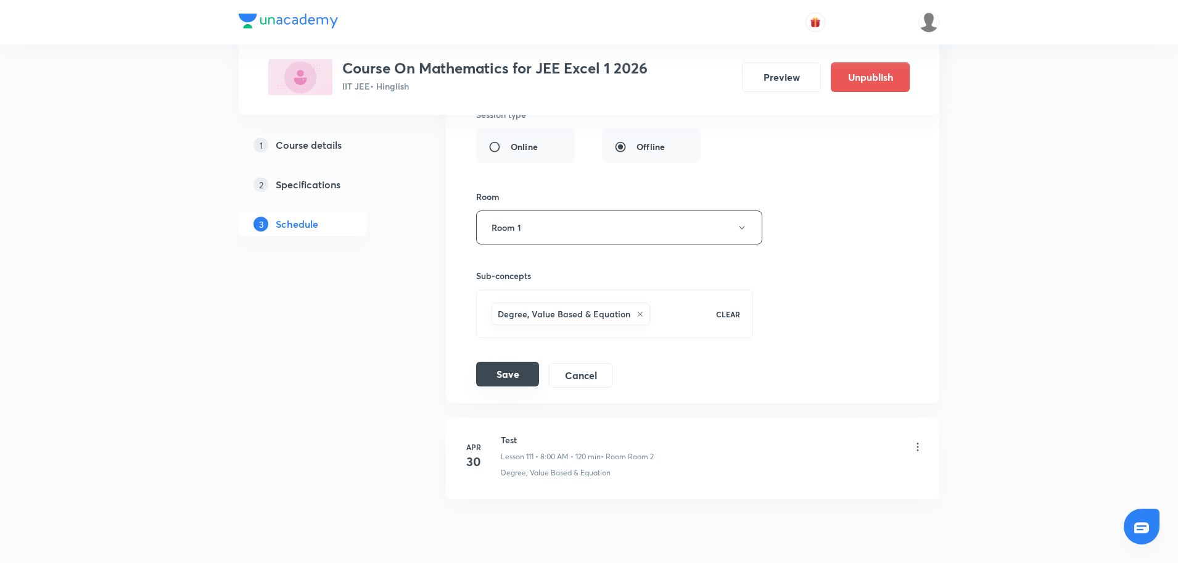
click at [505, 368] on button "Save" at bounding box center [507, 374] width 63 height 25
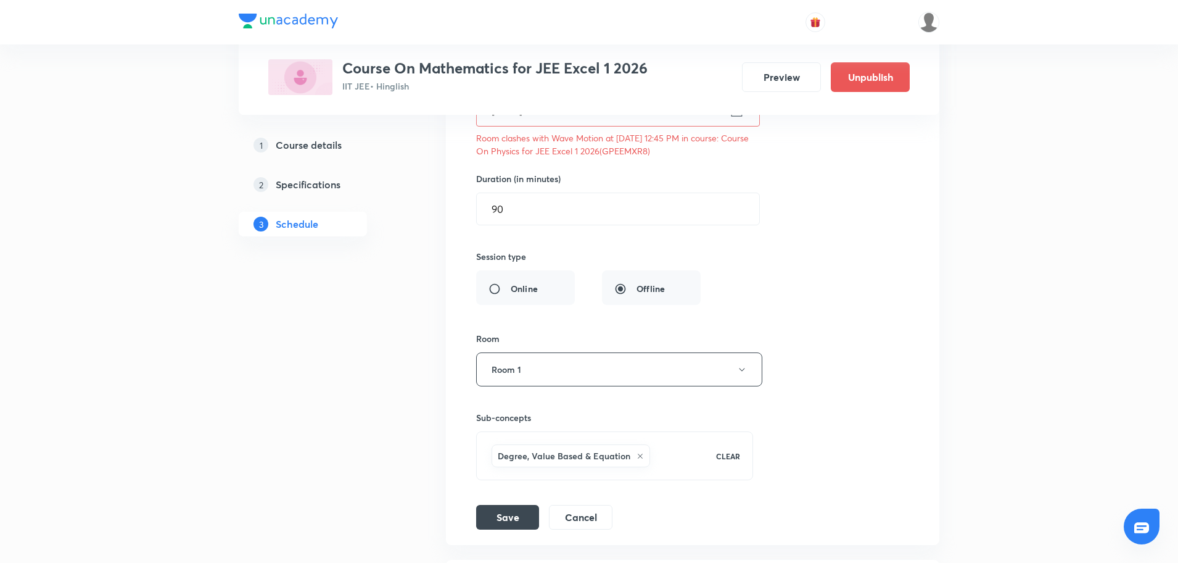
scroll to position [10782, 0]
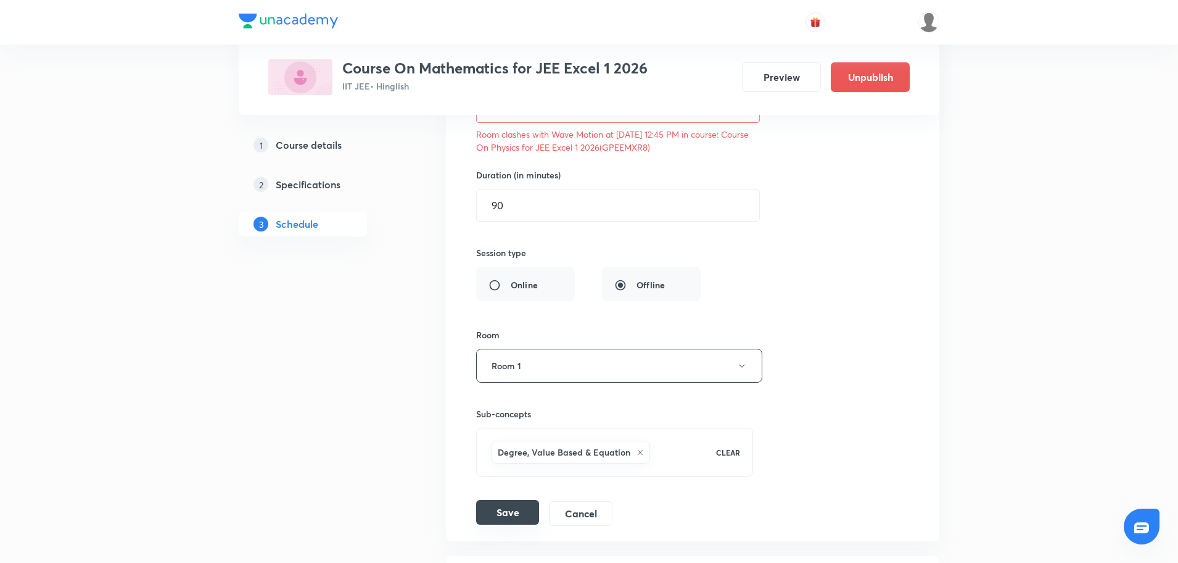
click at [509, 510] on button "Save" at bounding box center [507, 512] width 63 height 25
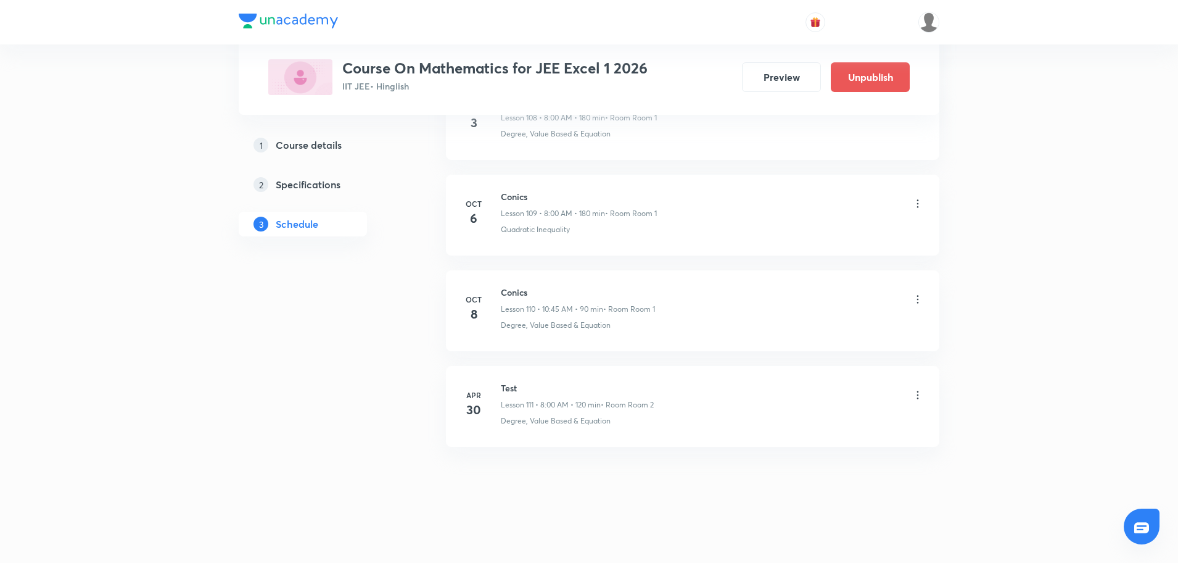
scroll to position [10477, 0]
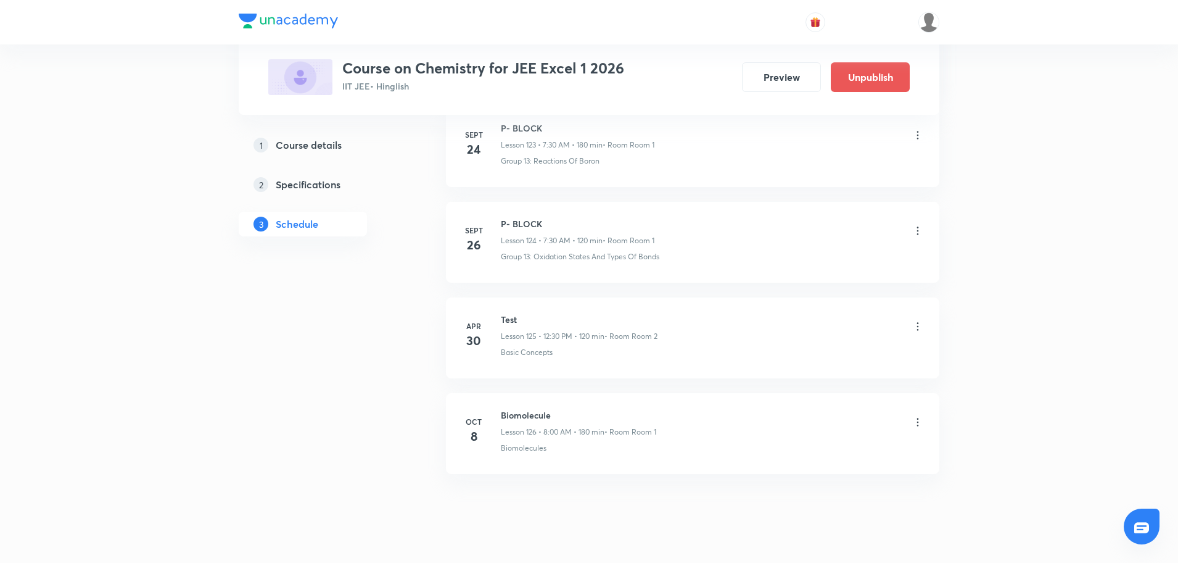
scroll to position [12476, 0]
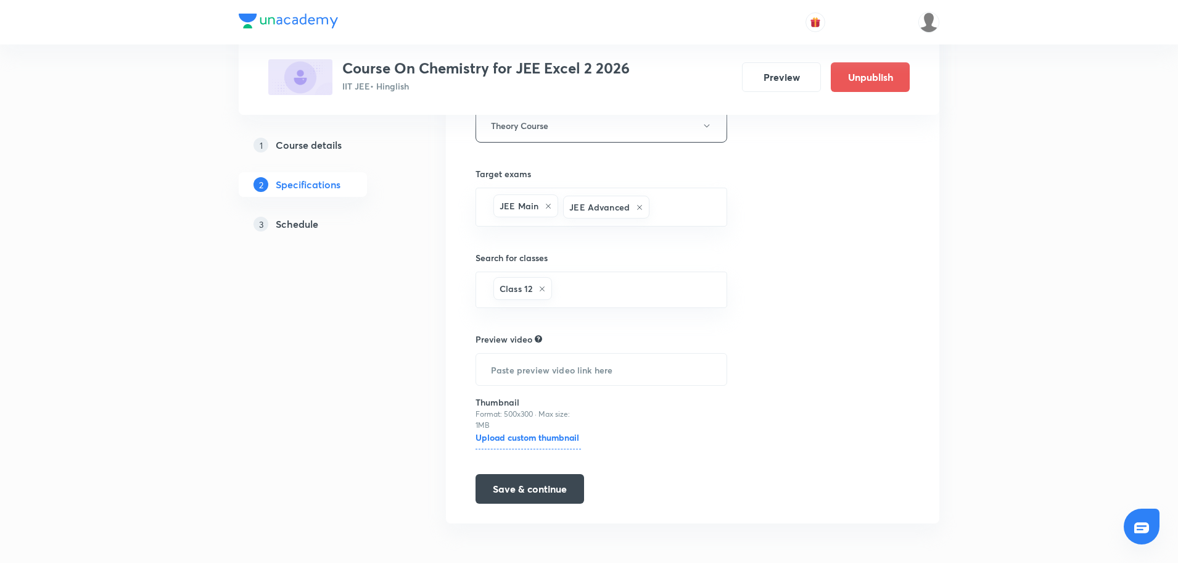
click at [298, 222] on h5 "Schedule" at bounding box center [297, 224] width 43 height 15
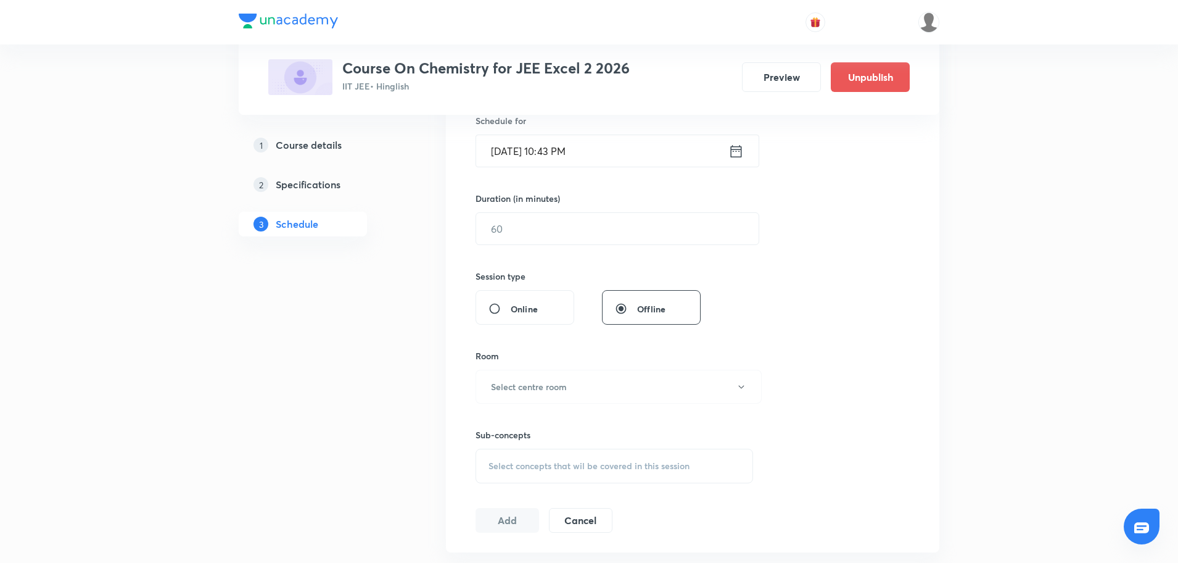
scroll to position [238, 0]
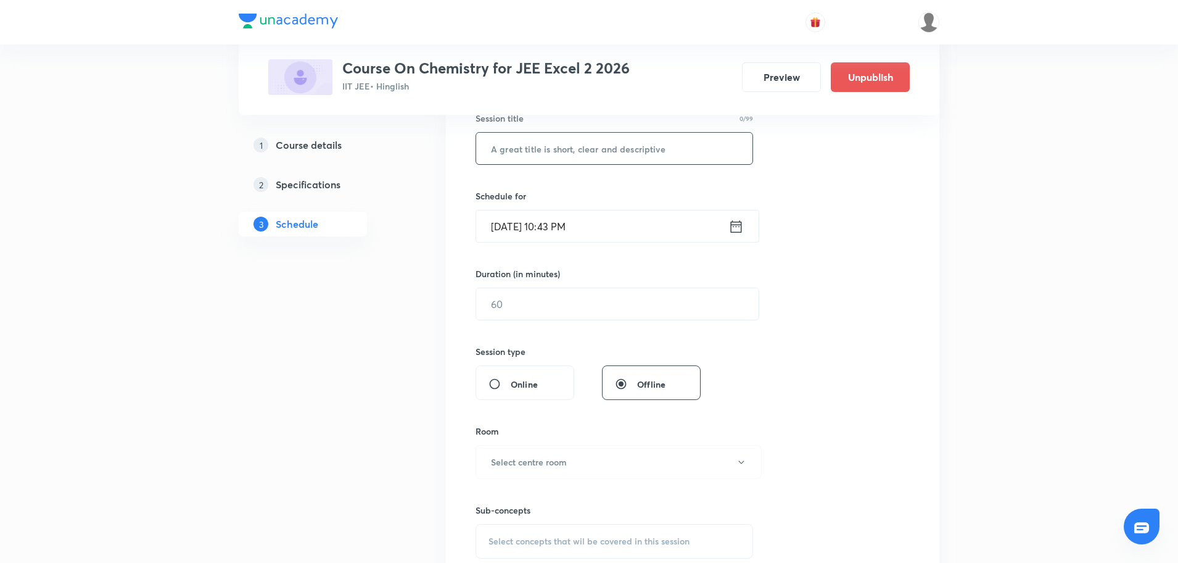
click at [525, 149] on input "text" at bounding box center [614, 148] width 276 height 31
paste input "Amines"
type input "Amines"
click at [743, 221] on icon at bounding box center [736, 226] width 15 height 17
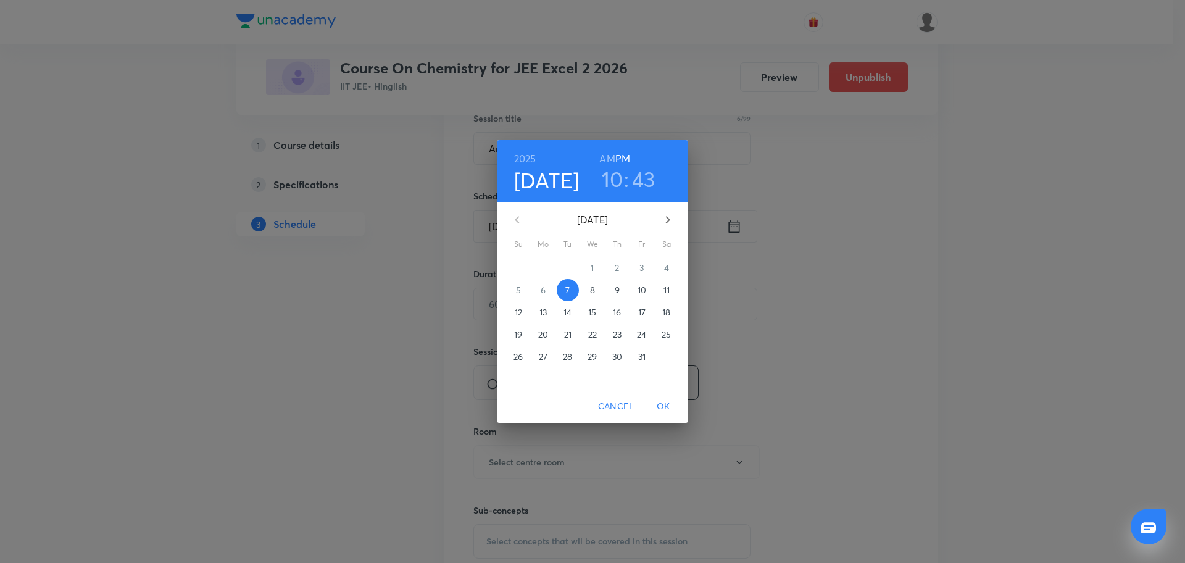
click at [594, 286] on p "8" at bounding box center [592, 290] width 5 height 12
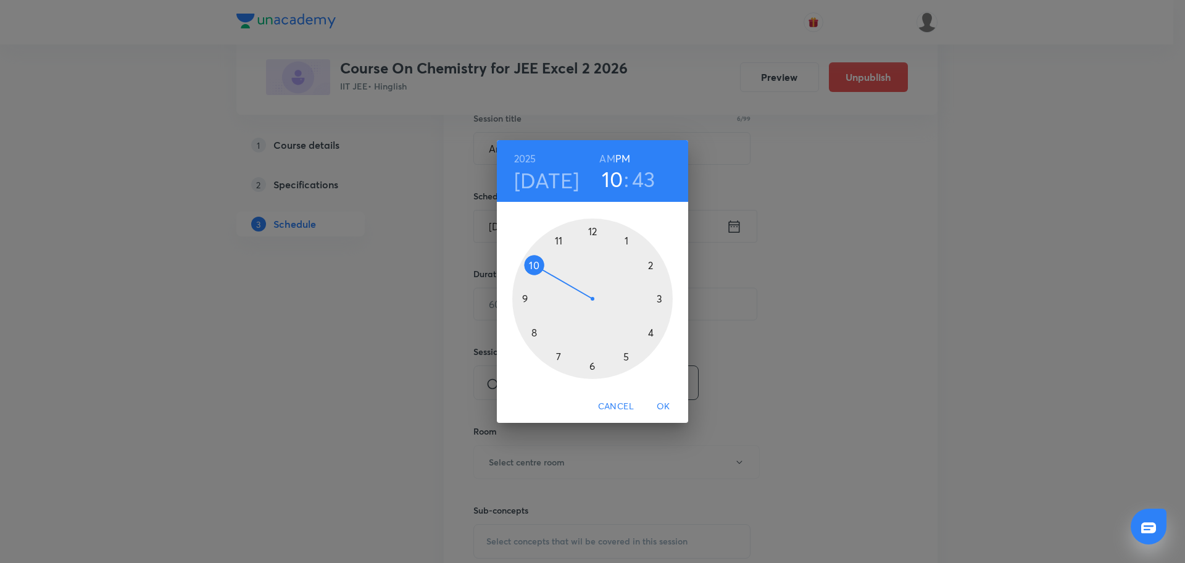
click at [592, 236] on div at bounding box center [592, 298] width 160 height 160
click at [590, 364] on div at bounding box center [592, 298] width 160 height 160
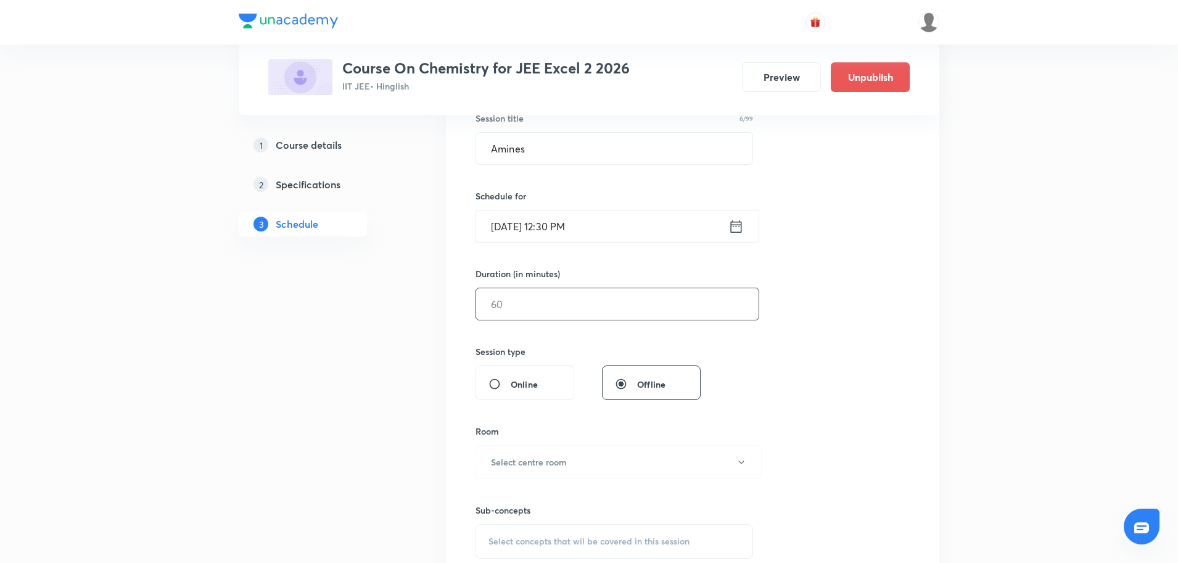
click at [541, 304] on input "text" at bounding box center [617, 303] width 283 height 31
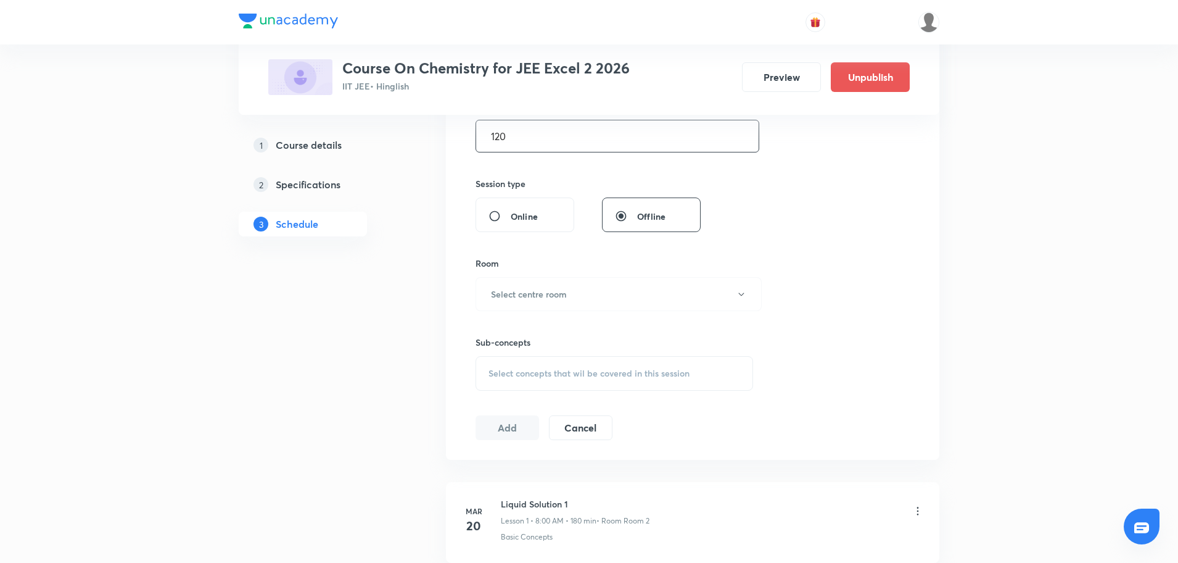
scroll to position [407, 0]
type input "120"
click at [541, 304] on button "Select centre room" at bounding box center [619, 293] width 286 height 34
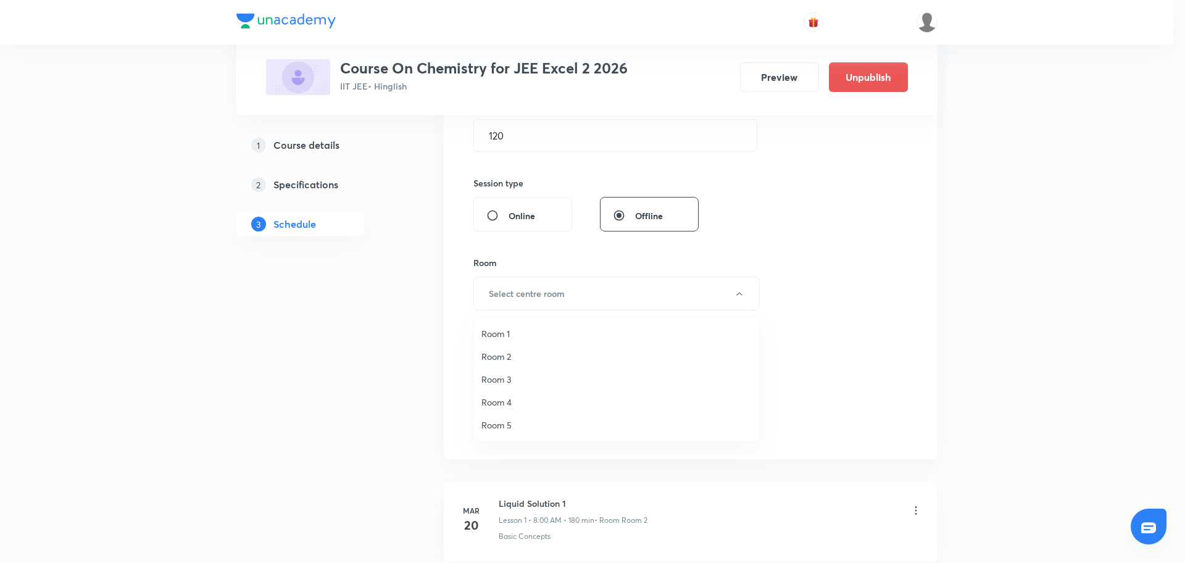
click at [502, 378] on span "Room 3" at bounding box center [616, 379] width 270 height 13
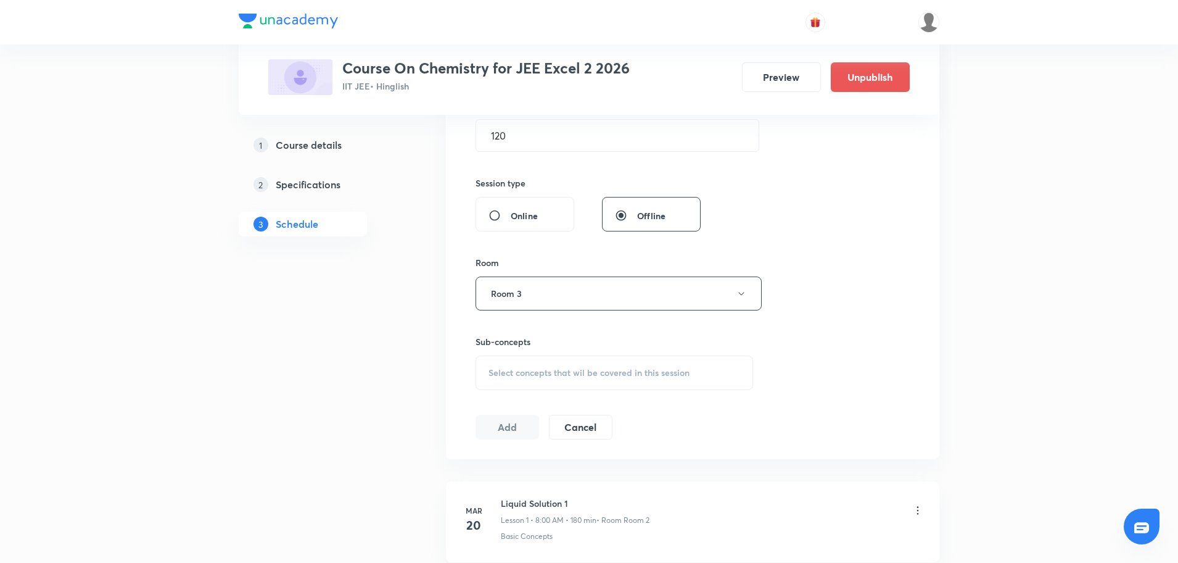
click at [502, 378] on div "Select concepts that wil be covered in this session" at bounding box center [615, 372] width 278 height 35
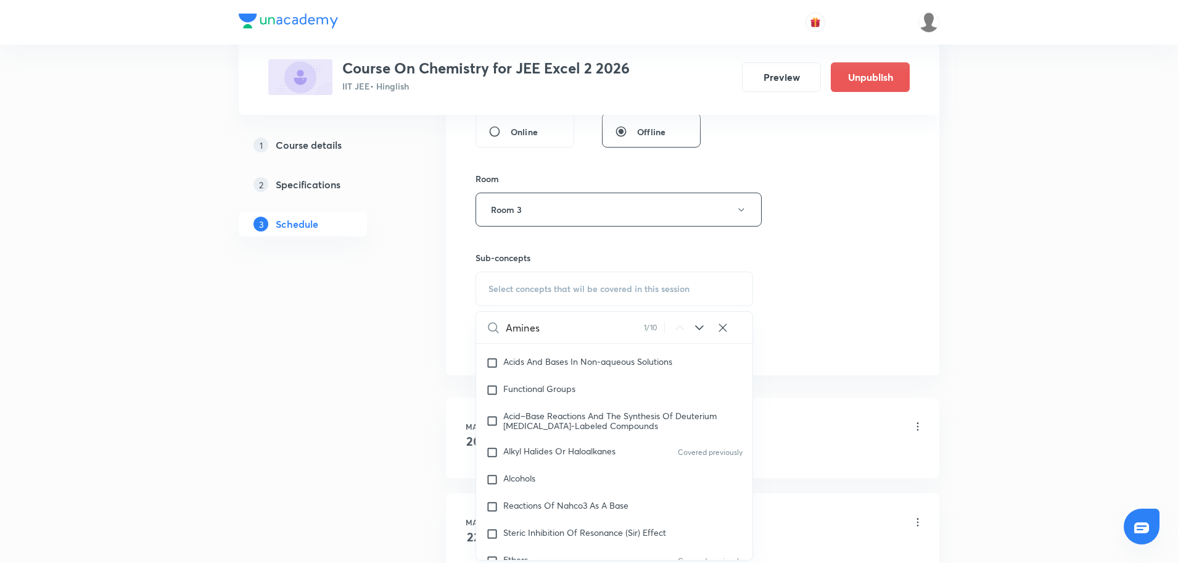
scroll to position [21908, 0]
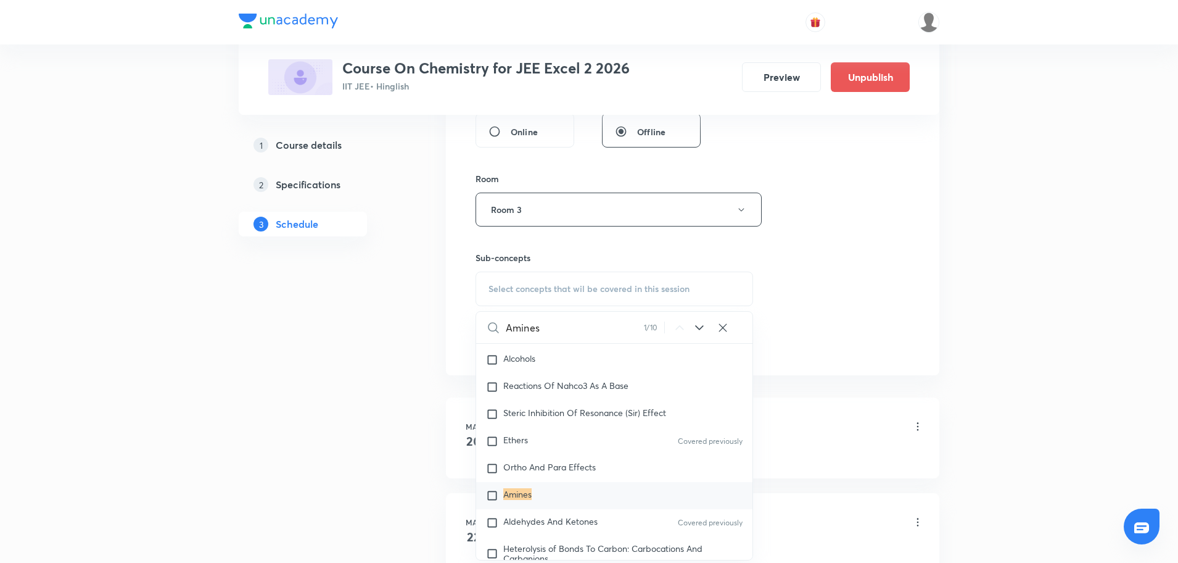
type input "Amines"
click at [489, 502] on input "checkbox" at bounding box center [494, 495] width 17 height 12
checkbox input "true"
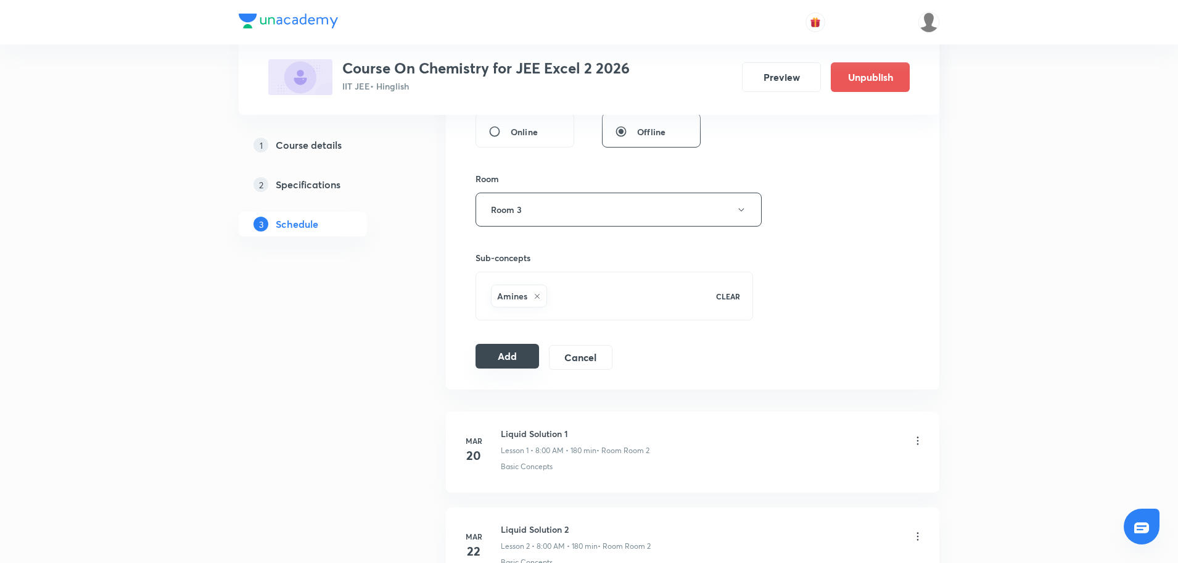
click at [508, 344] on button "Add" at bounding box center [508, 356] width 64 height 25
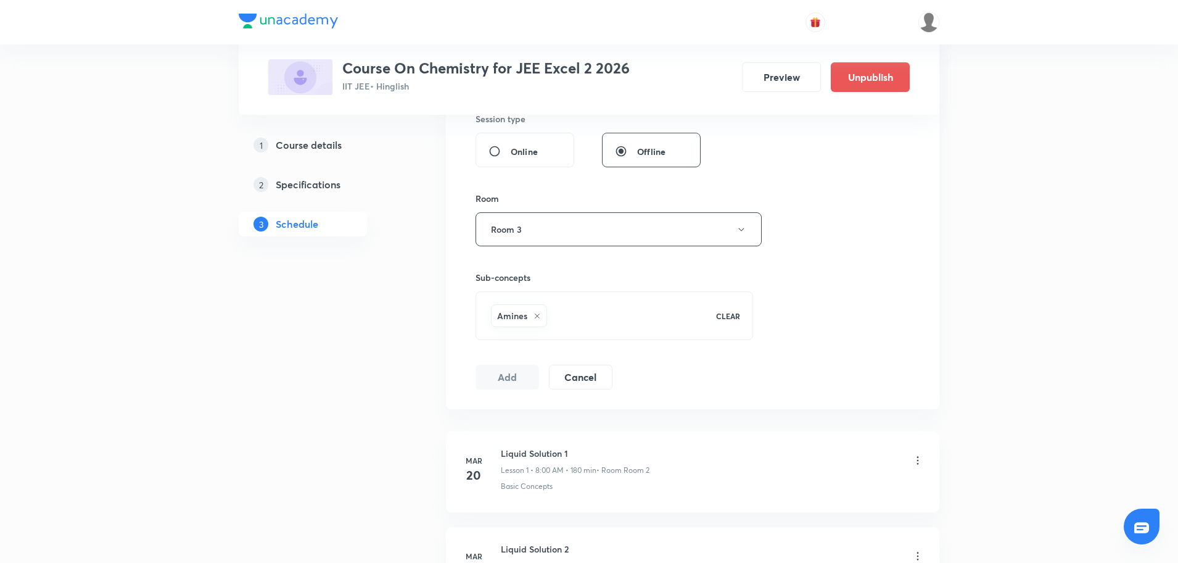
scroll to position [469, 0]
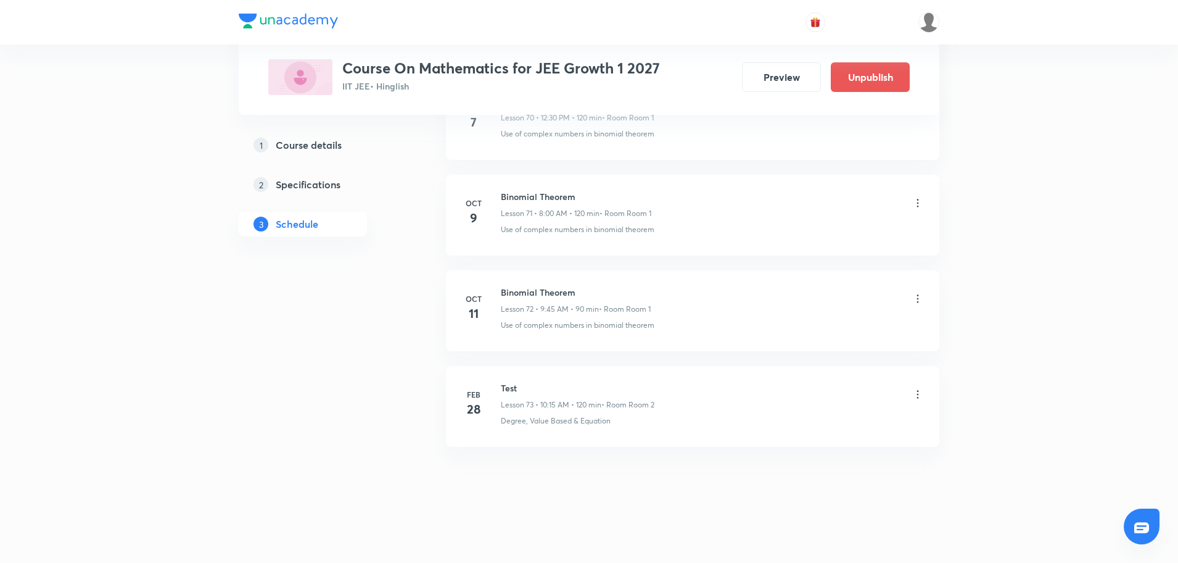
click at [922, 297] on icon at bounding box center [918, 298] width 12 height 12
click at [833, 354] on li "Delete" at bounding box center [853, 353] width 135 height 23
click at [767, 534] on button "Delete" at bounding box center [767, 537] width 109 height 30
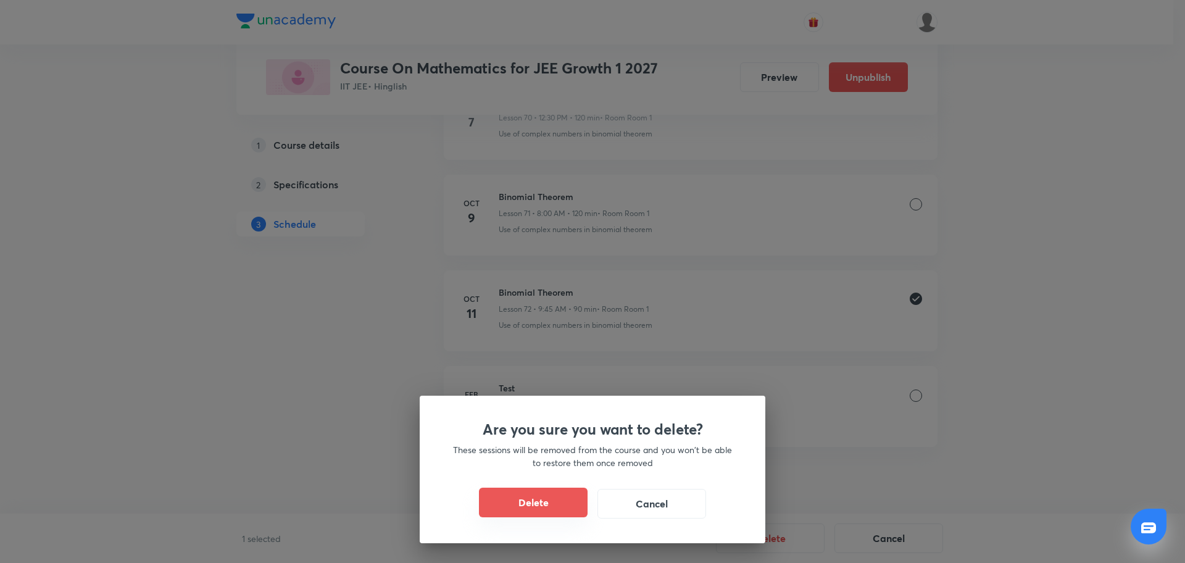
click at [566, 503] on button "Delete" at bounding box center [533, 502] width 109 height 30
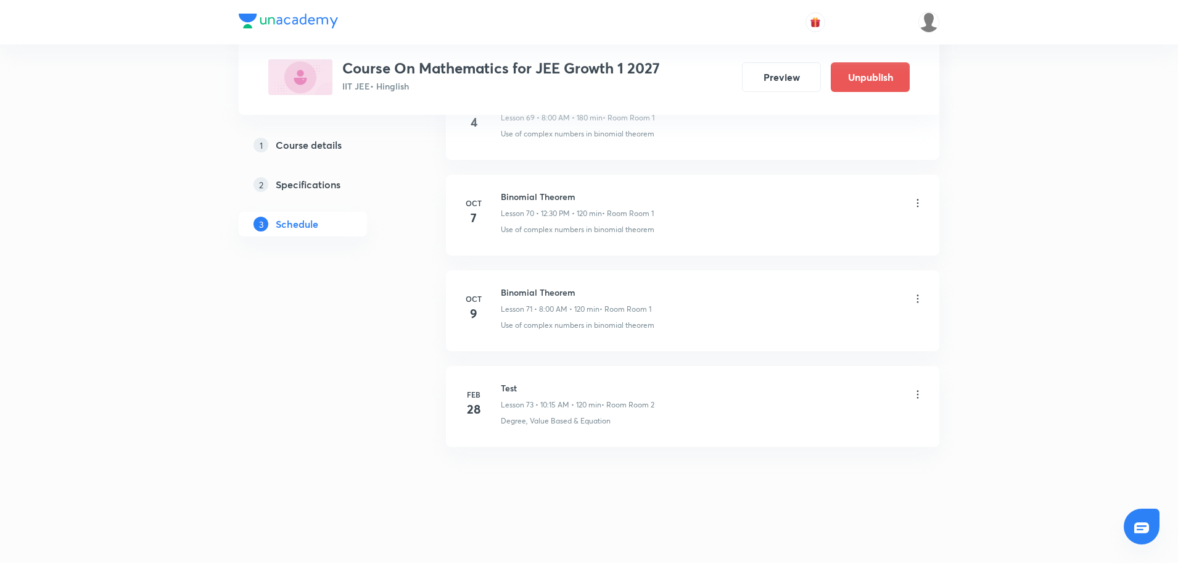
scroll to position [7313, 0]
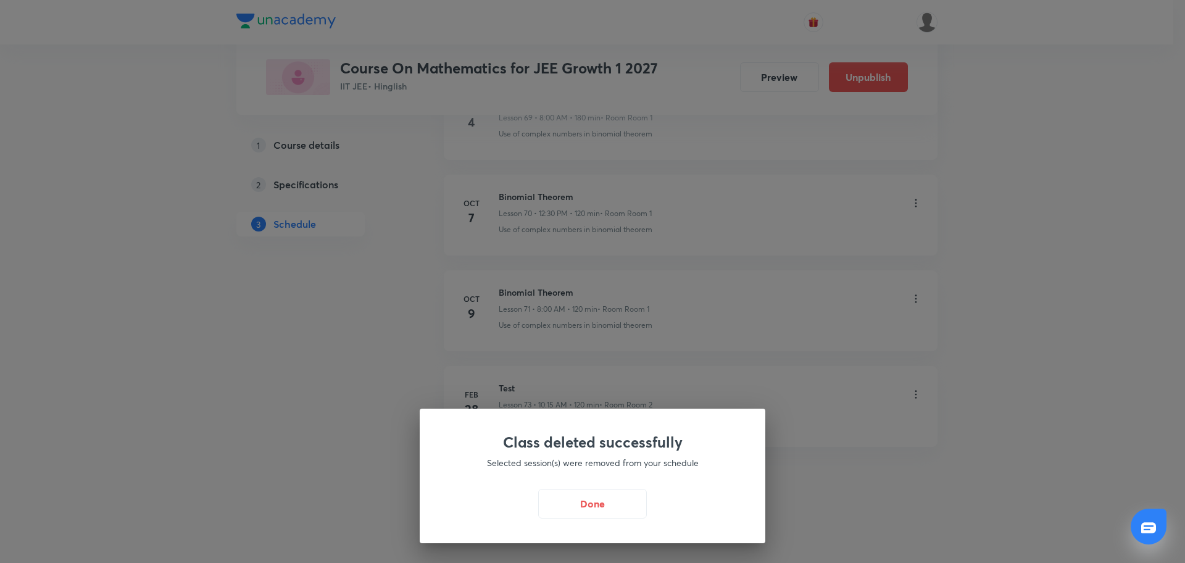
click at [566, 503] on button "Done" at bounding box center [592, 504] width 109 height 30
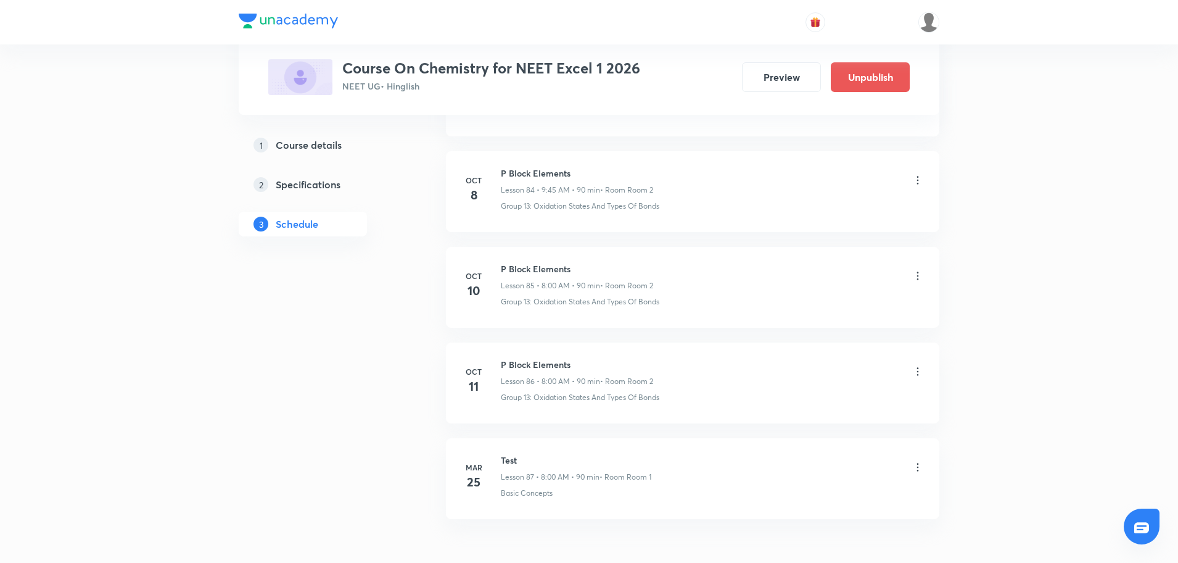
scroll to position [8676, 0]
click at [919, 180] on icon at bounding box center [918, 179] width 12 height 12
click at [822, 230] on li "Delete" at bounding box center [853, 234] width 135 height 23
click at [776, 550] on button "Delete" at bounding box center [767, 537] width 109 height 30
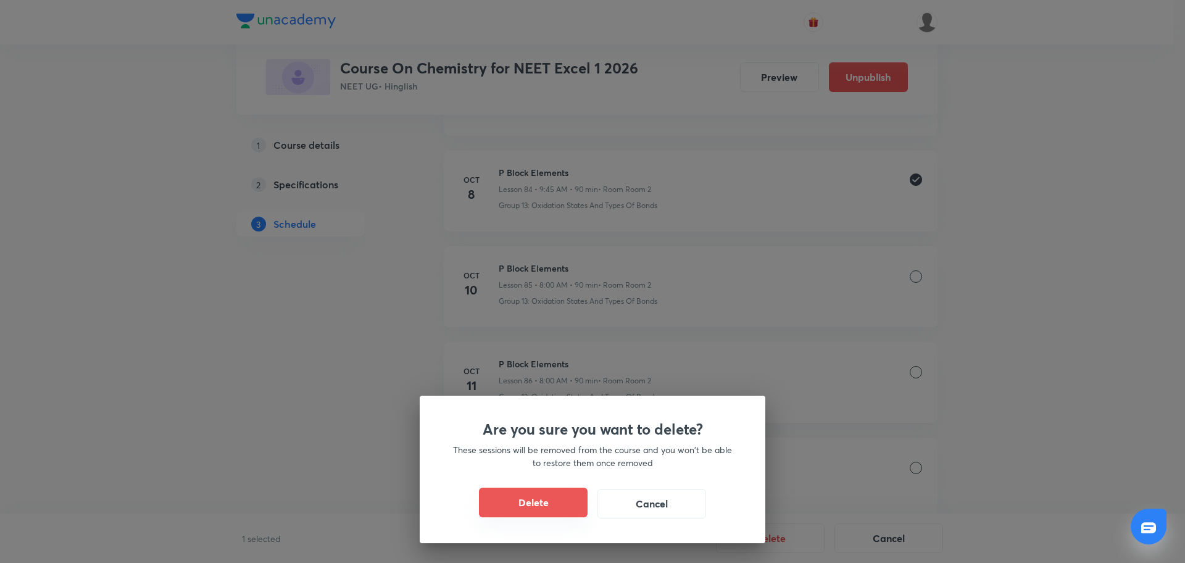
click at [579, 503] on button "Delete" at bounding box center [533, 502] width 109 height 30
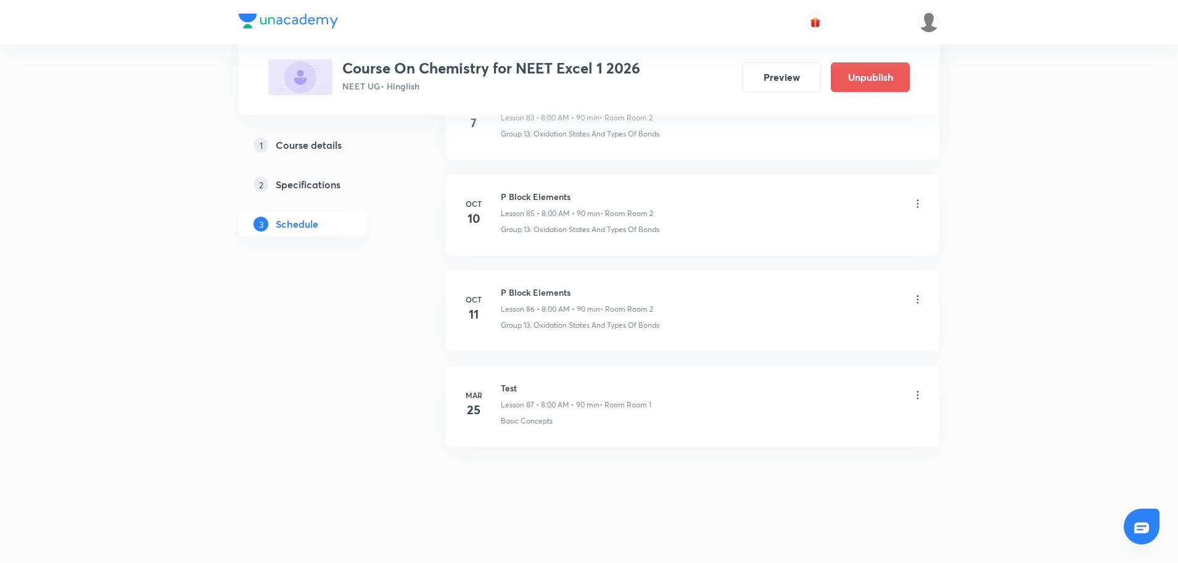
scroll to position [8651, 0]
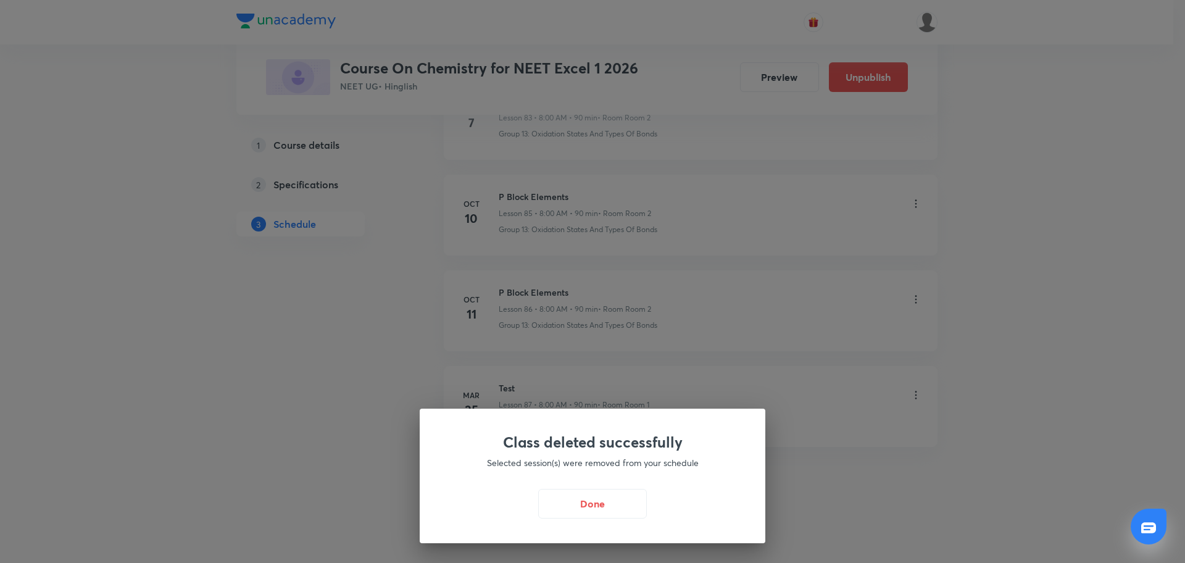
drag, startPoint x: 581, startPoint y: 503, endPoint x: 394, endPoint y: 289, distance: 284.2
click at [581, 503] on button "Done" at bounding box center [592, 504] width 109 height 30
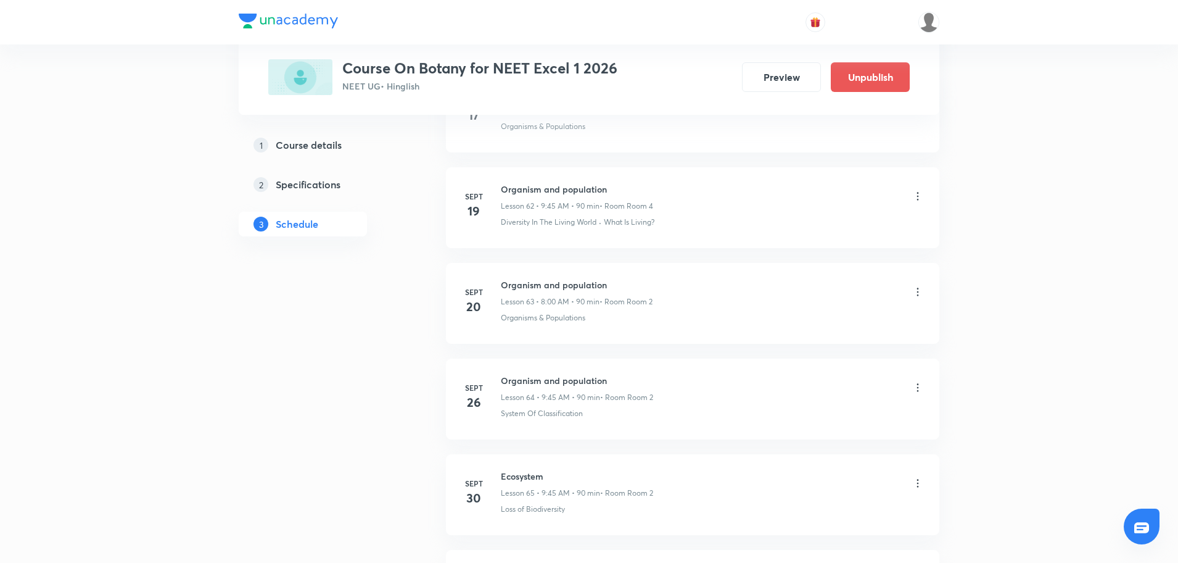
scroll to position [6929, 0]
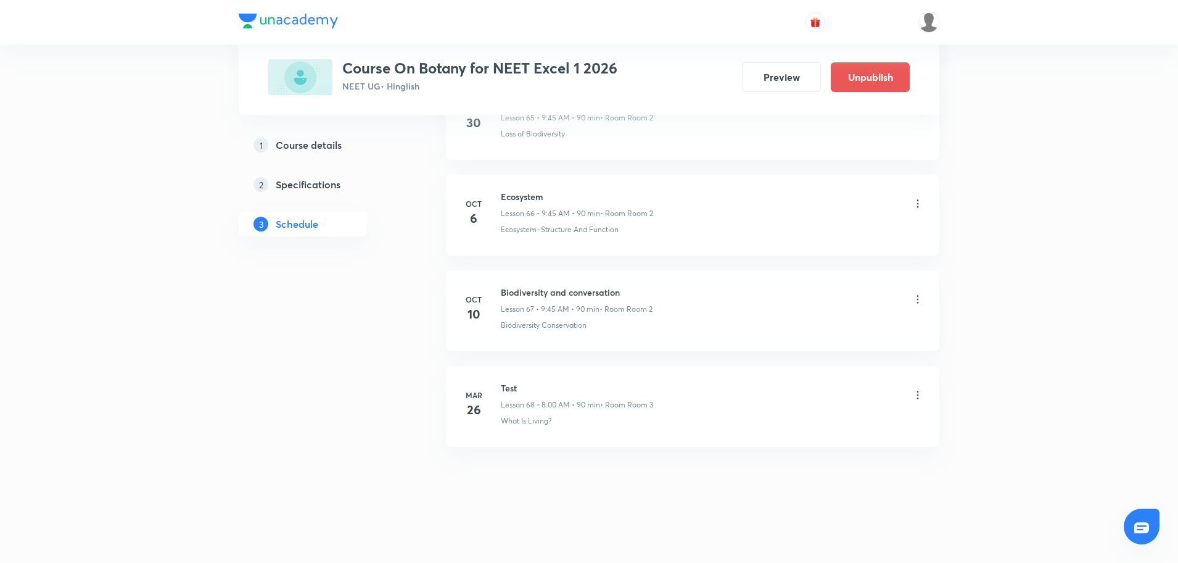
click at [551, 297] on h6 "Biodiversity and conversation" at bounding box center [577, 292] width 152 height 13
copy h6 "Biodiversity and conversation"
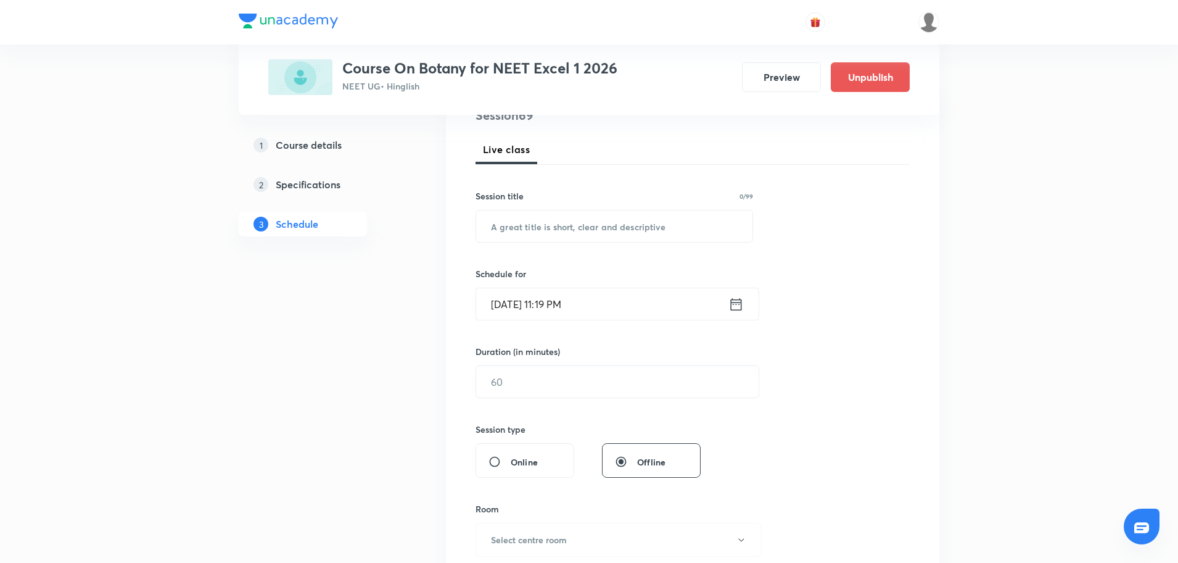
scroll to position [0, 0]
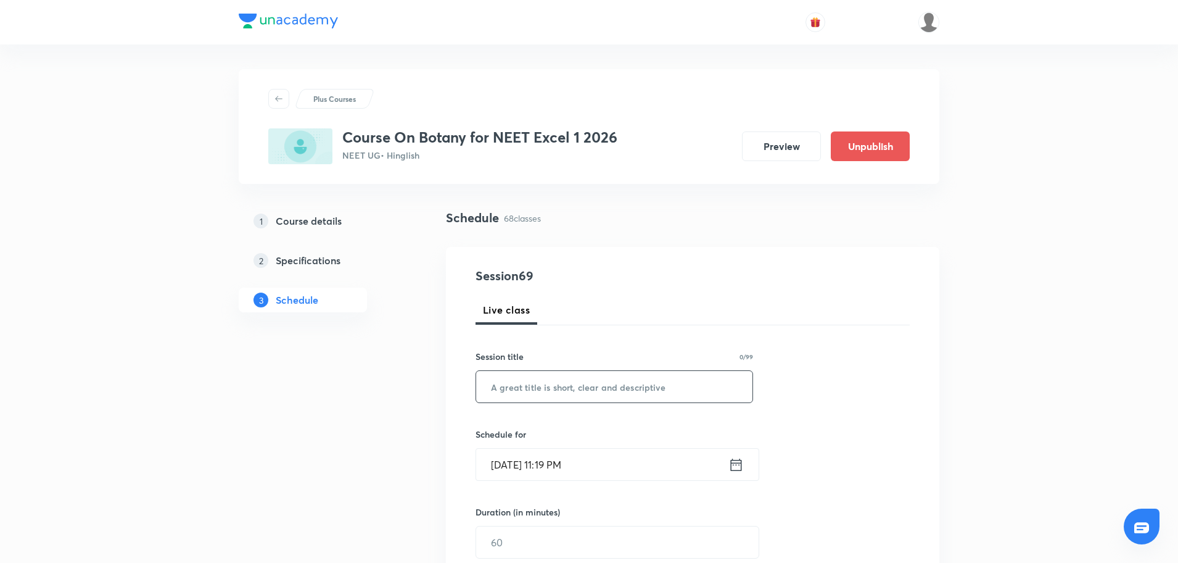
click at [515, 390] on input "text" at bounding box center [614, 386] width 276 height 31
paste input "Biodiversity and conversation"
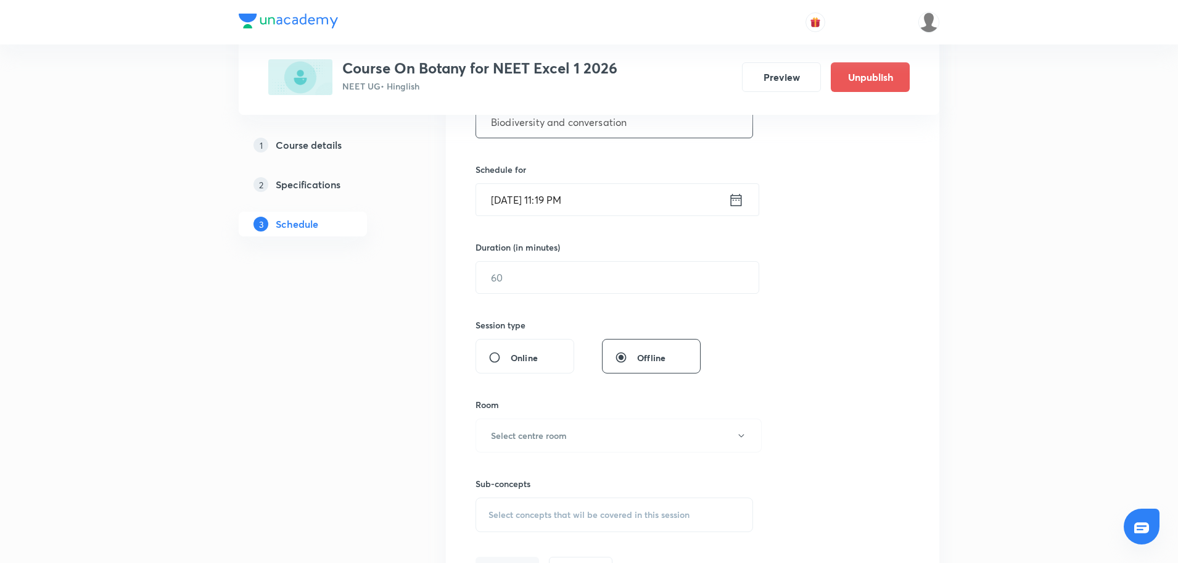
scroll to position [265, 0]
type input "Biodiversity and conversation"
click at [739, 201] on icon at bounding box center [736, 199] width 15 height 17
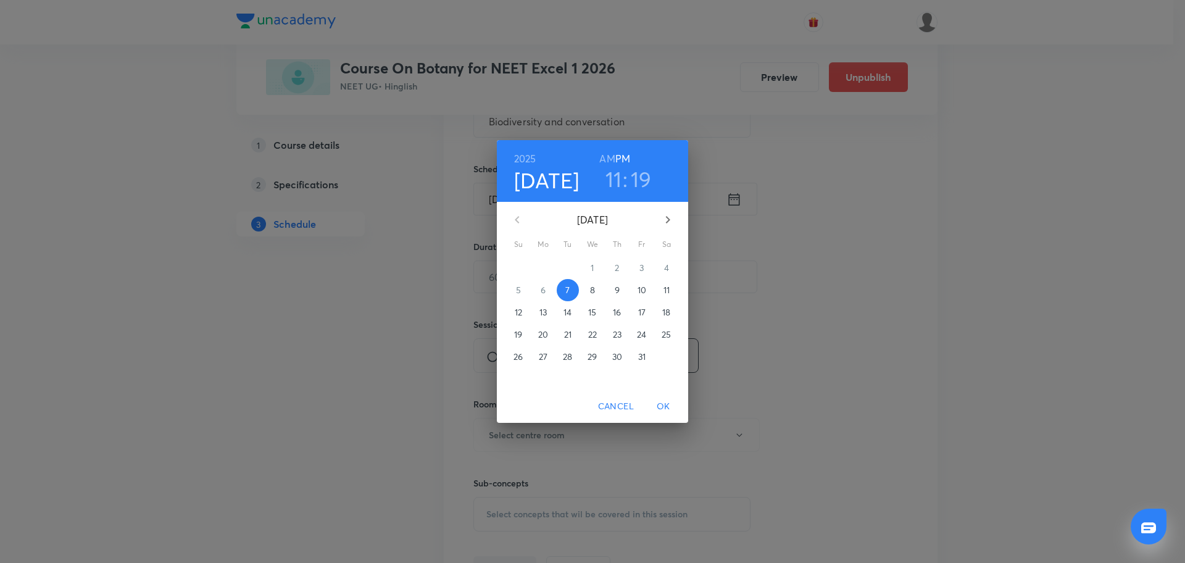
click at [593, 291] on p "8" at bounding box center [592, 290] width 5 height 12
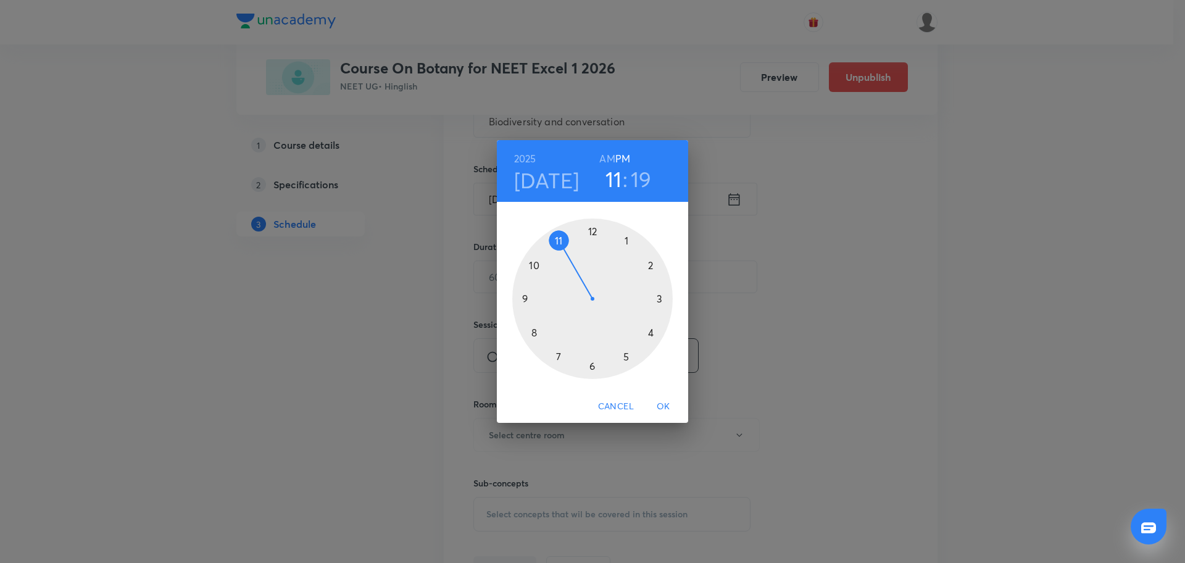
click at [527, 296] on div at bounding box center [592, 298] width 160 height 160
click at [606, 154] on h6 "AM" at bounding box center [606, 158] width 15 height 17
click at [526, 299] on div at bounding box center [592, 298] width 160 height 160
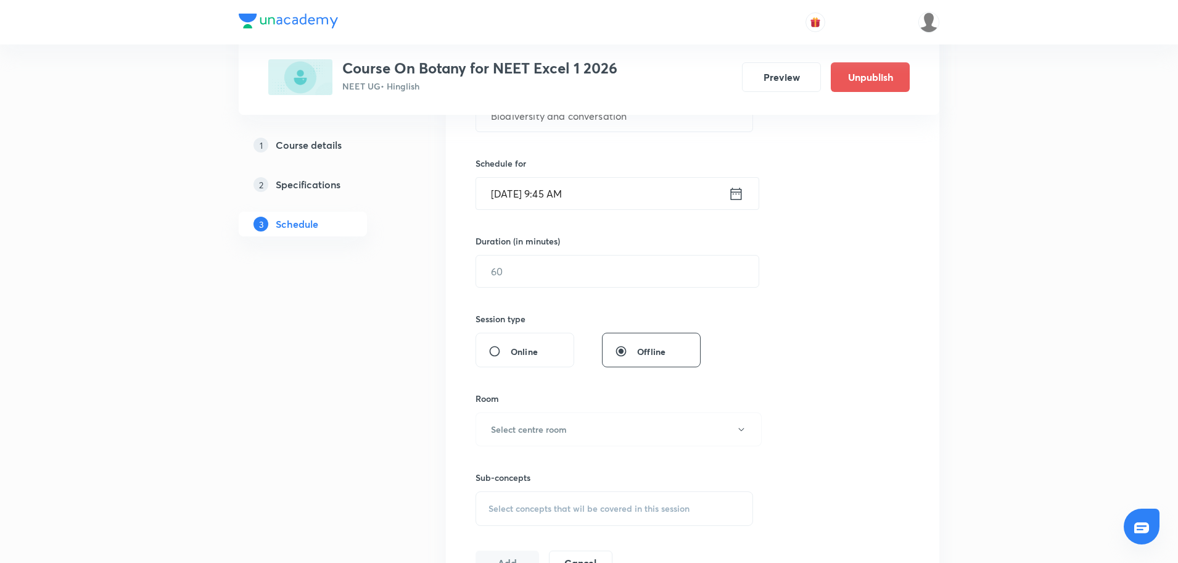
scroll to position [271, 0]
click at [532, 275] on input "text" at bounding box center [617, 270] width 283 height 31
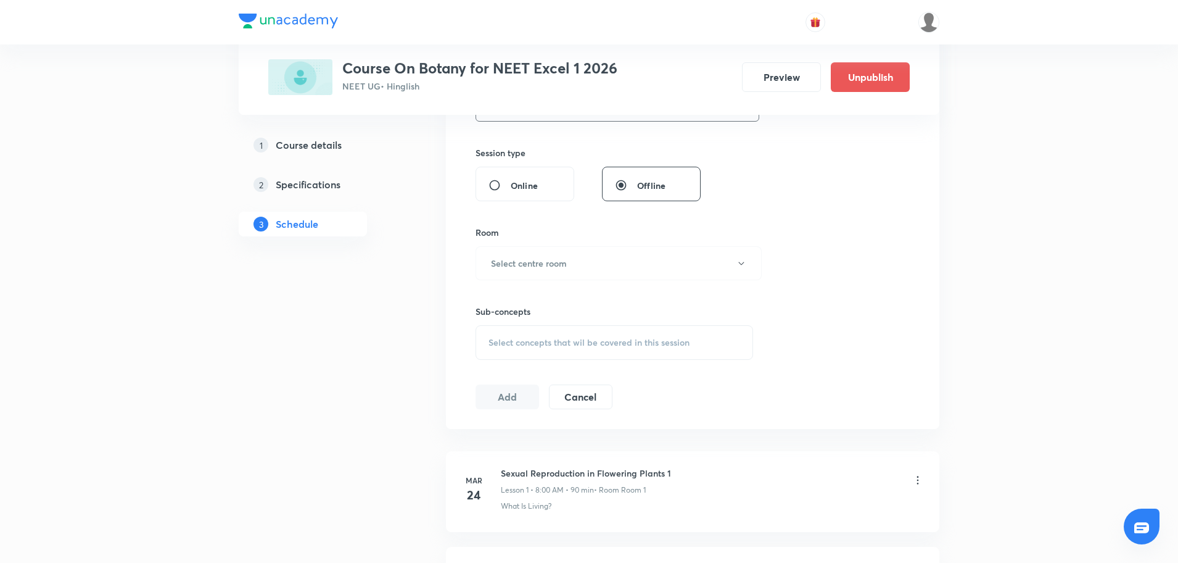
scroll to position [440, 0]
type input "90"
click at [535, 250] on button "Select centre room" at bounding box center [619, 260] width 286 height 34
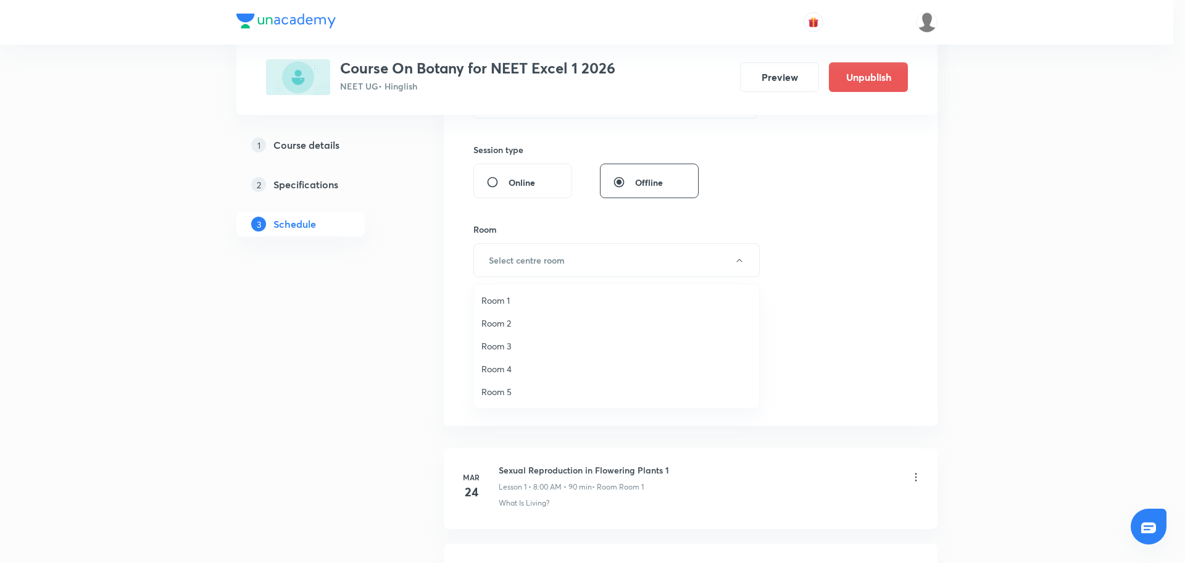
click at [518, 329] on span "Room 2" at bounding box center [616, 322] width 270 height 13
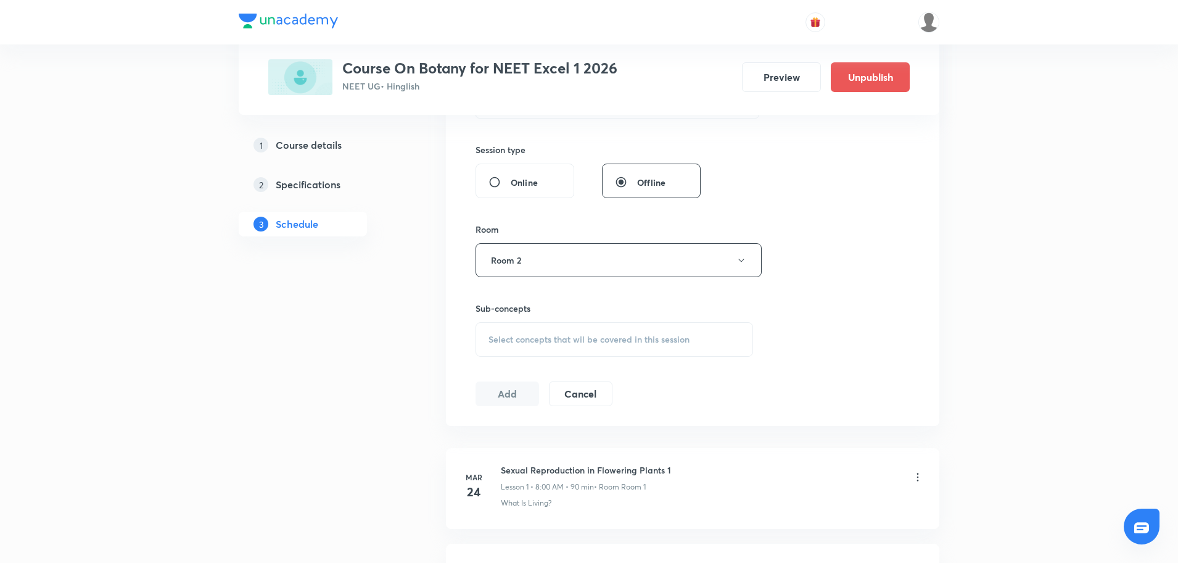
click at [510, 340] on span "Select concepts that wil be covered in this session" at bounding box center [589, 339] width 201 height 10
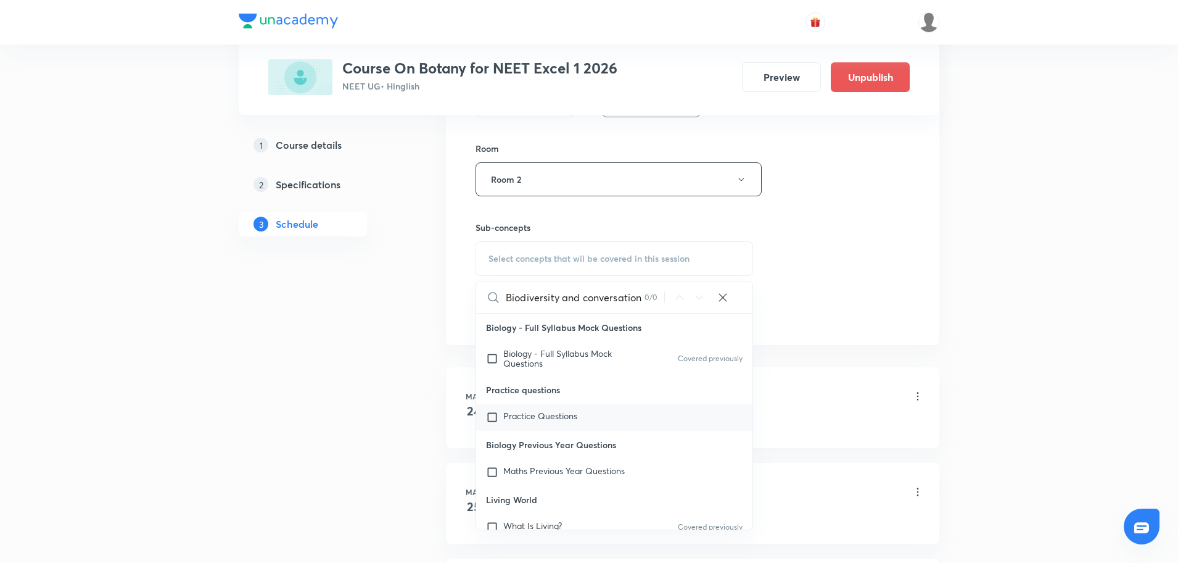
scroll to position [72, 0]
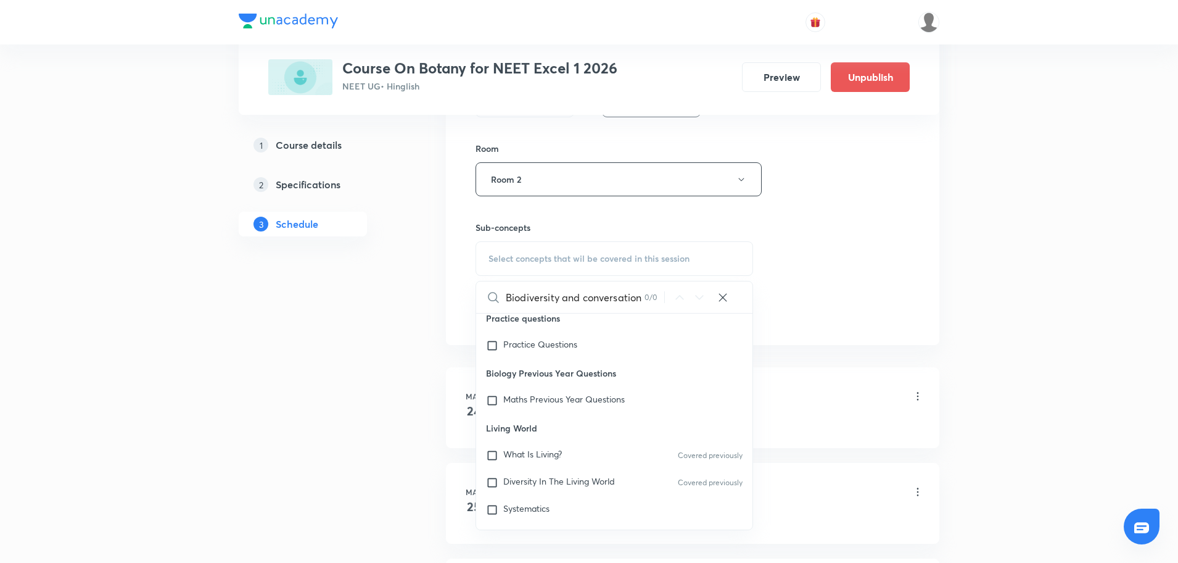
drag, startPoint x: 562, startPoint y: 299, endPoint x: 658, endPoint y: 307, distance: 96.6
click at [658, 307] on div "Biodiversity and conversation 0 / 0 ​" at bounding box center [614, 296] width 276 height 31
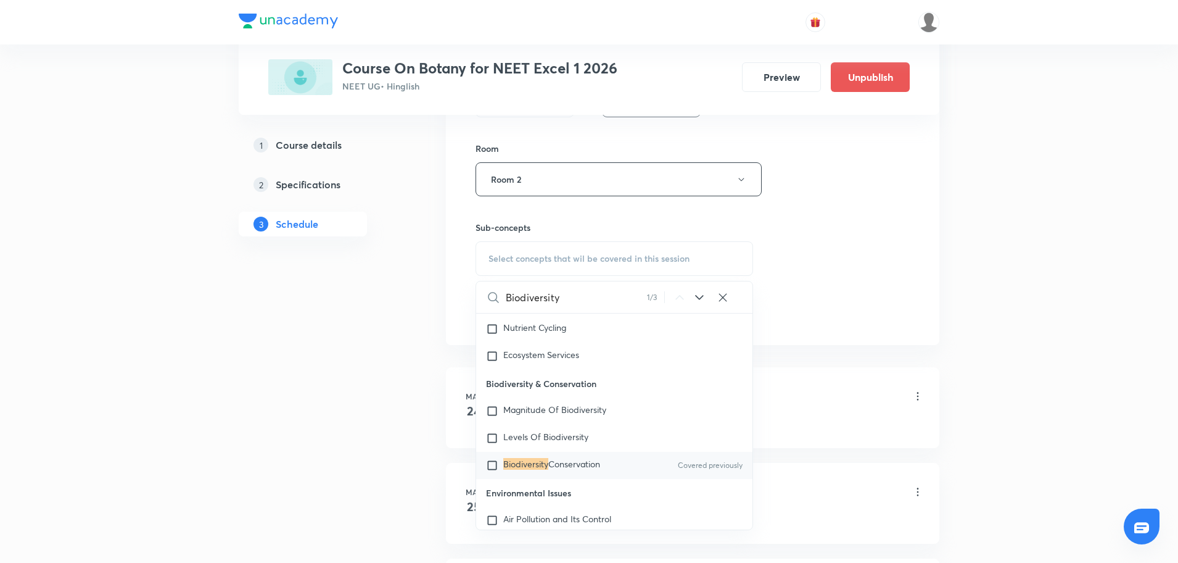
type input "Biodiversity"
click at [497, 471] on input "checkbox" at bounding box center [494, 465] width 17 height 12
checkbox input "true"
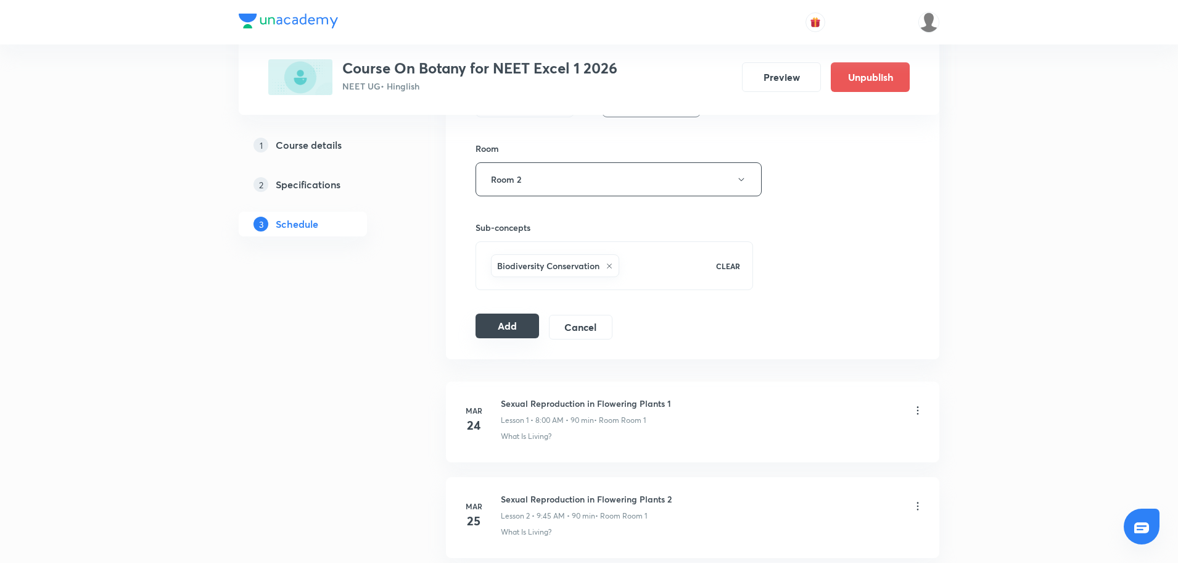
click at [516, 333] on button "Add" at bounding box center [508, 325] width 64 height 25
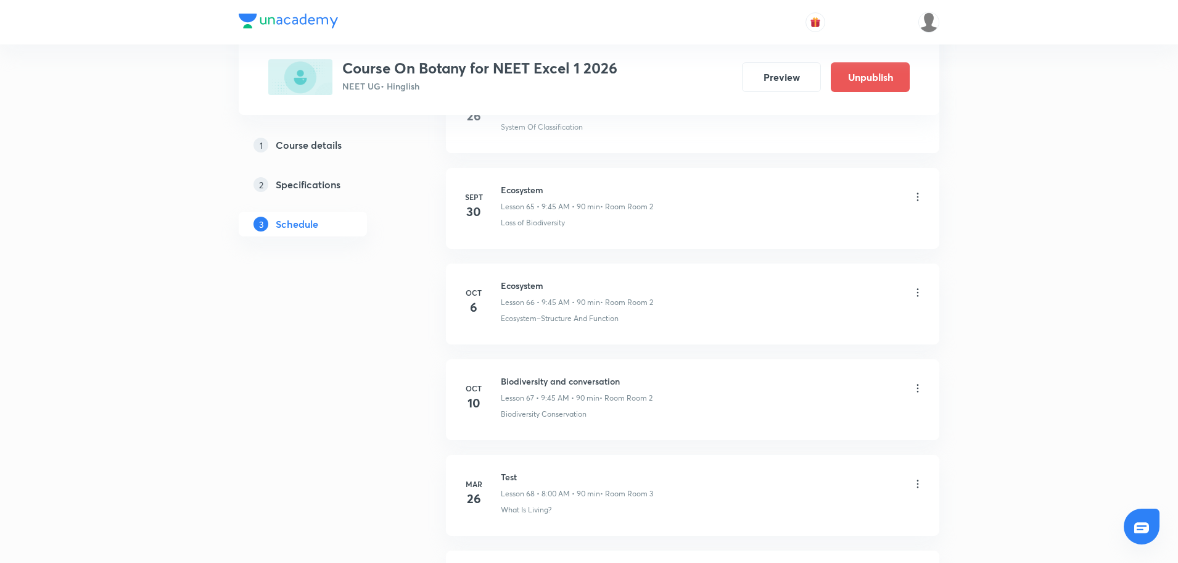
scroll to position [6458, 0]
